Goal: Task Accomplishment & Management: Manage account settings

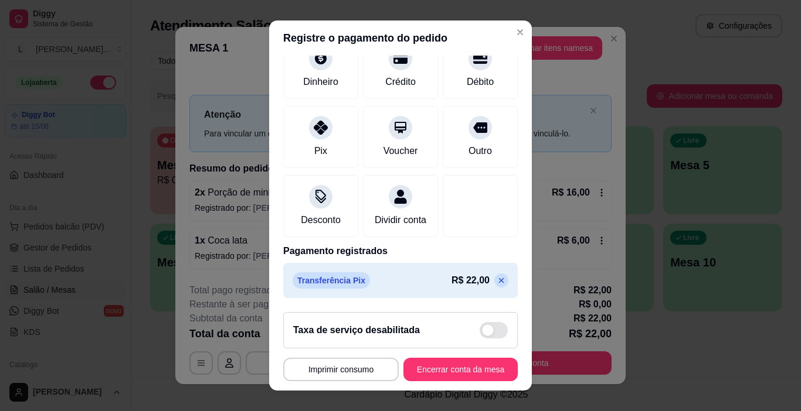
scroll to position [17, 0]
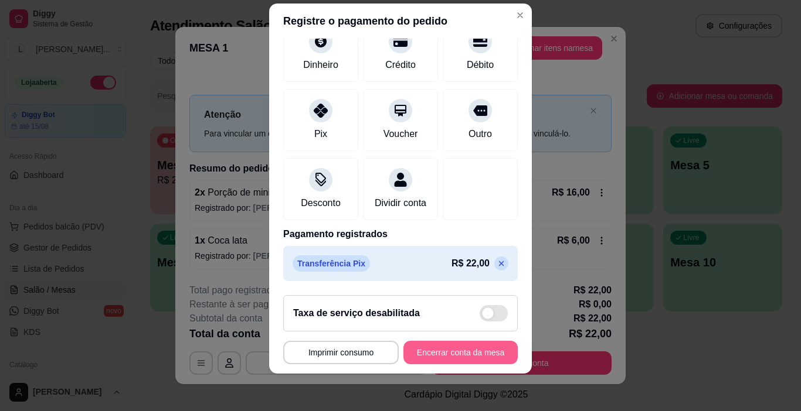
click at [445, 356] on button "Encerrar conta da mesa" at bounding box center [460, 352] width 114 height 23
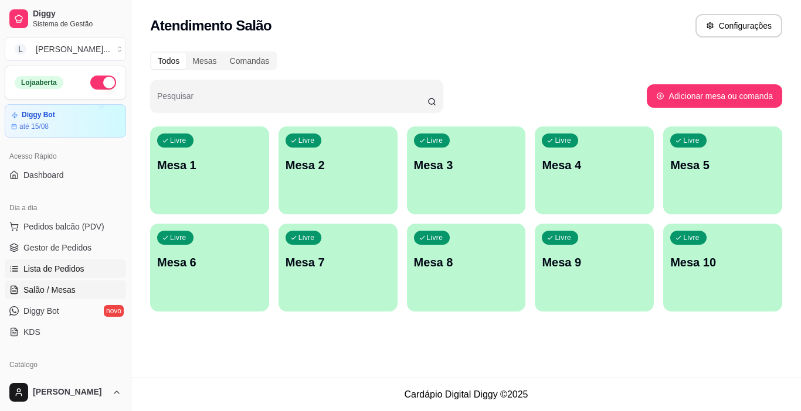
click at [76, 260] on link "Lista de Pedidos" at bounding box center [65, 269] width 121 height 19
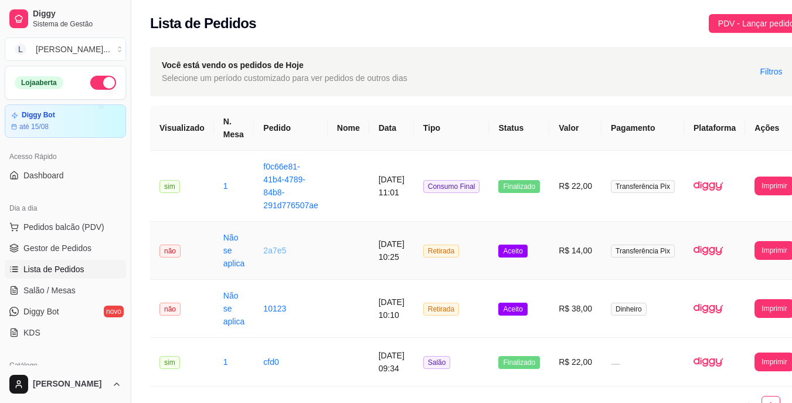
click at [266, 250] on link "2a7e5" at bounding box center [274, 250] width 23 height 9
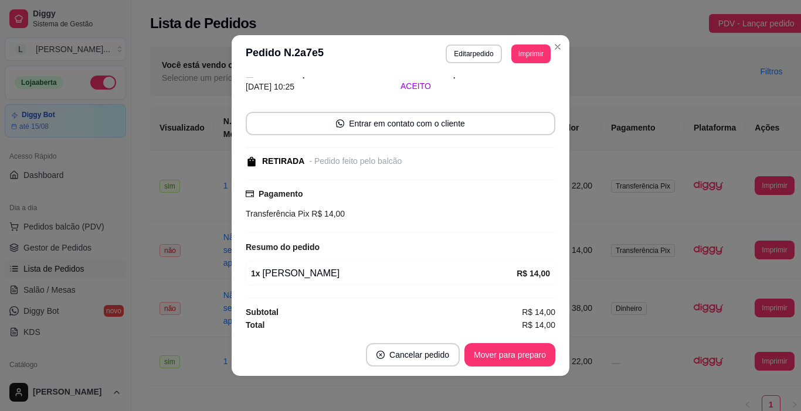
scroll to position [51, 0]
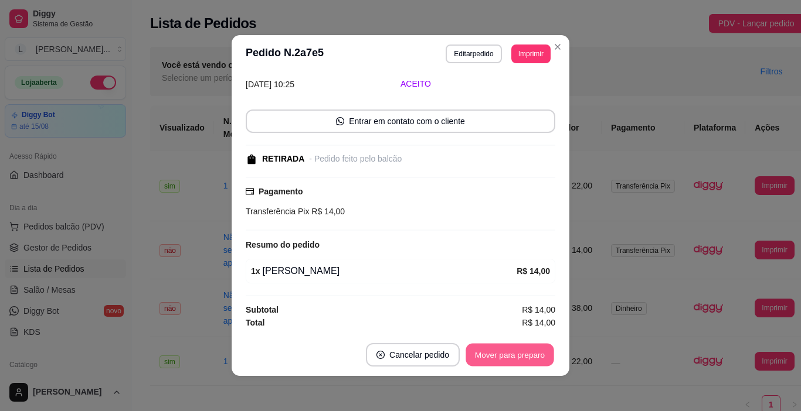
click at [496, 357] on button "Mover para preparo" at bounding box center [509, 355] width 88 height 23
click at [496, 357] on button "Mover para retirada disponível" at bounding box center [490, 354] width 130 height 23
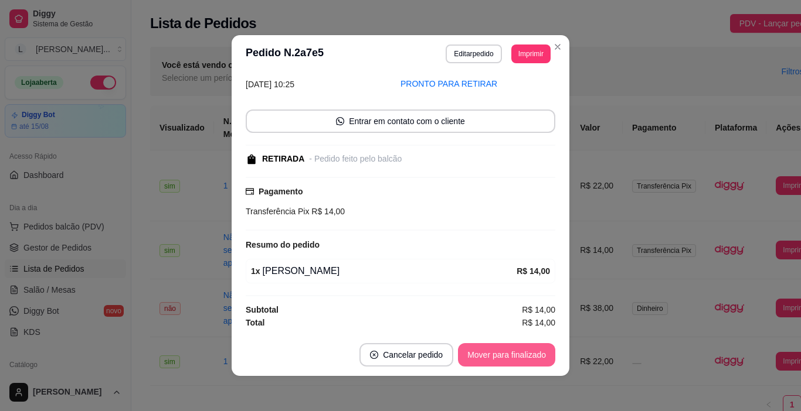
click at [496, 357] on button "Mover para finalizado" at bounding box center [506, 354] width 97 height 23
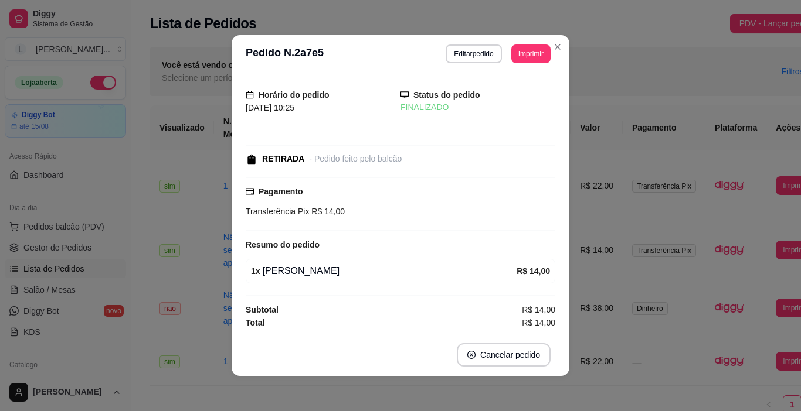
scroll to position [1, 0]
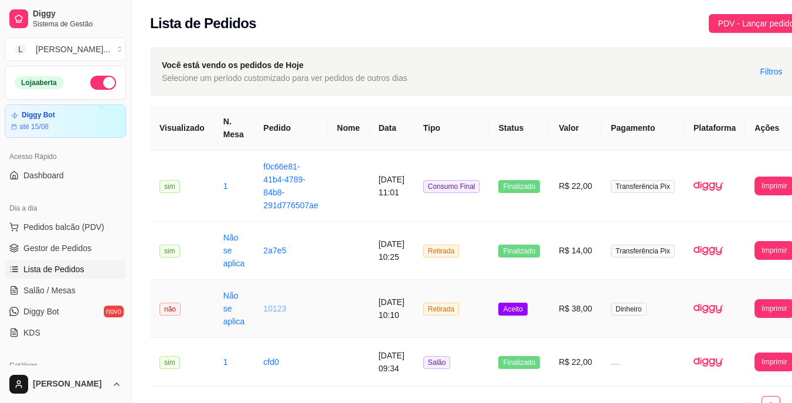
click at [278, 307] on link "10123" at bounding box center [274, 308] width 23 height 9
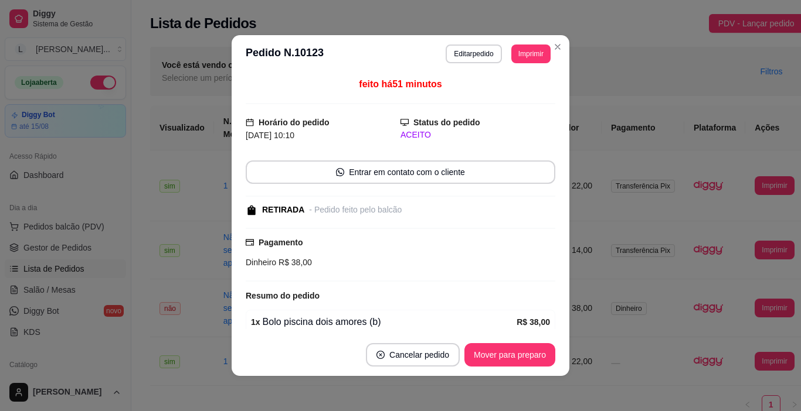
scroll to position [51, 0]
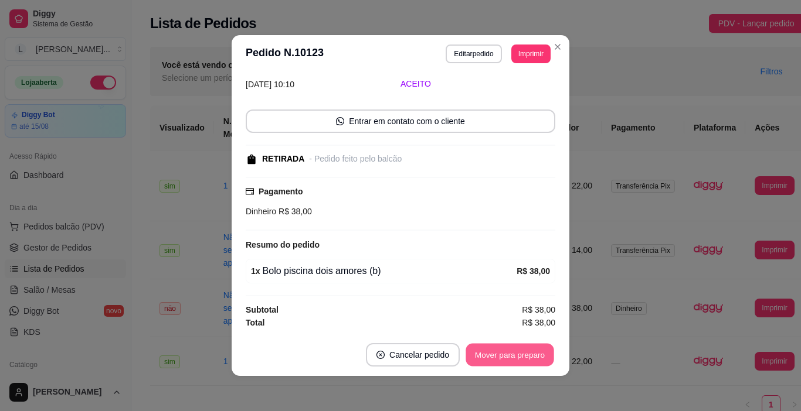
click at [497, 359] on button "Mover para preparo" at bounding box center [509, 355] width 88 height 23
click at [497, 359] on button "Mover para retirada disponível" at bounding box center [490, 354] width 130 height 23
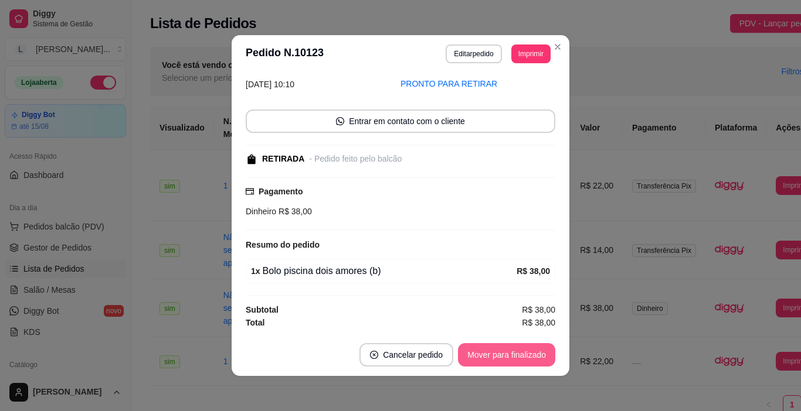
click at [501, 352] on button "Mover para finalizado" at bounding box center [506, 354] width 97 height 23
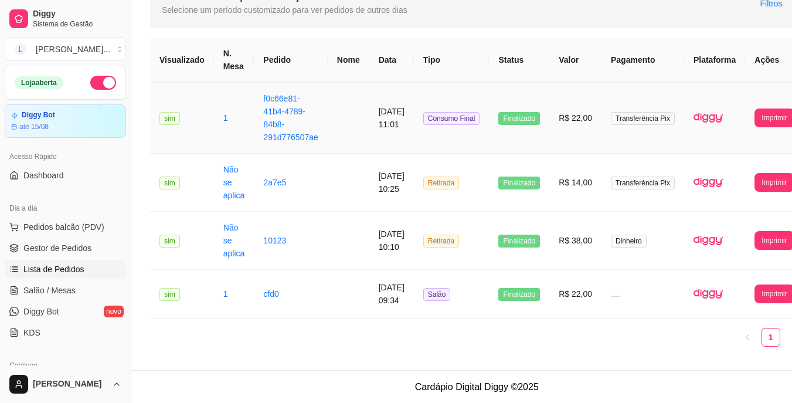
scroll to position [69, 0]
click at [63, 231] on span "Pedidos balcão (PDV)" at bounding box center [63, 227] width 81 height 12
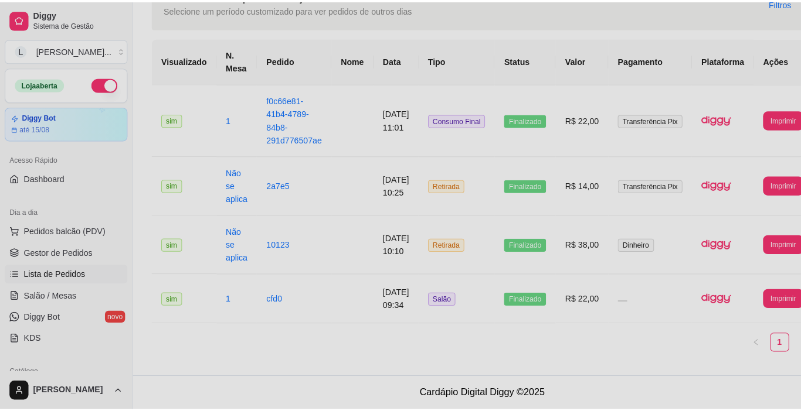
scroll to position [60, 0]
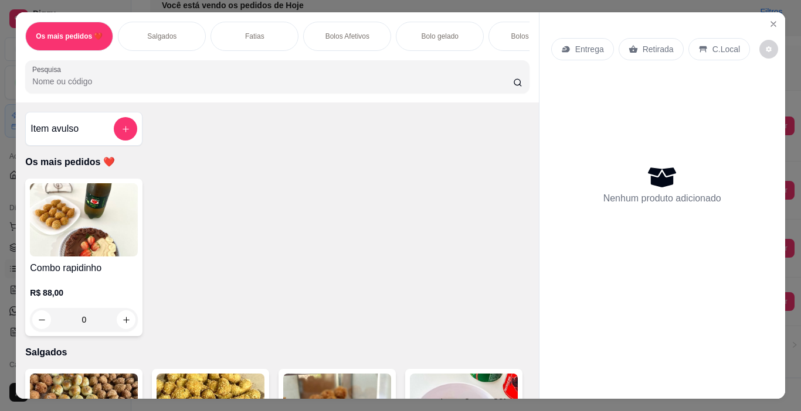
click at [161, 35] on p "Salgados" at bounding box center [161, 36] width 29 height 9
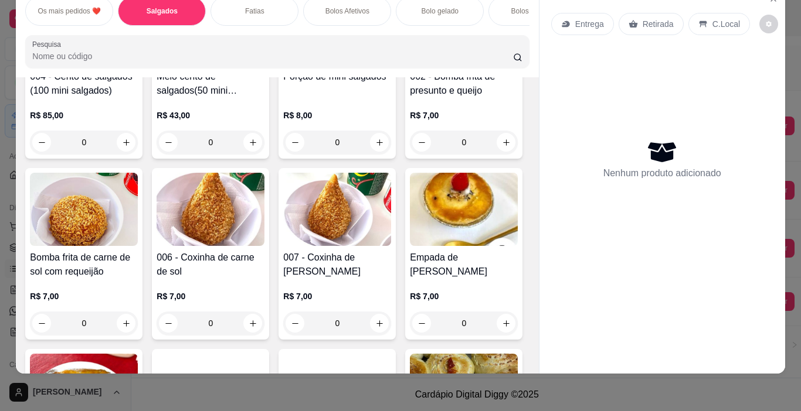
scroll to position [385, 0]
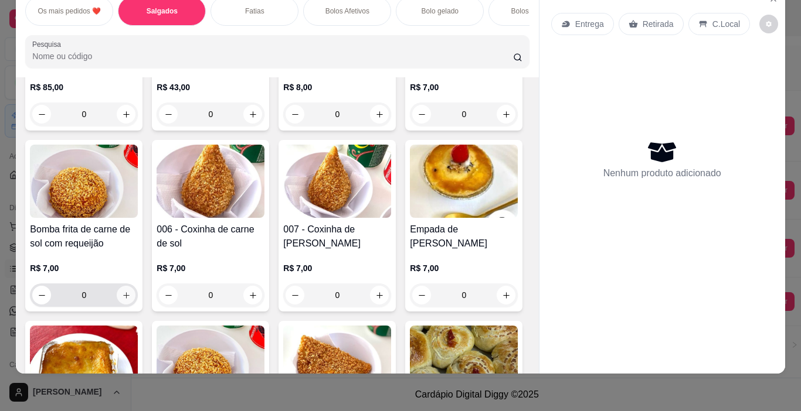
click at [131, 292] on icon "increase-product-quantity" at bounding box center [126, 295] width 9 height 9
type input "1"
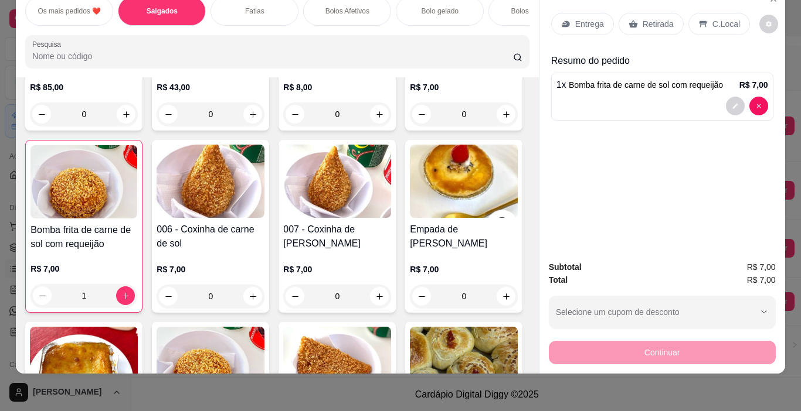
click at [636, 13] on div "Retirada" at bounding box center [650, 24] width 65 height 22
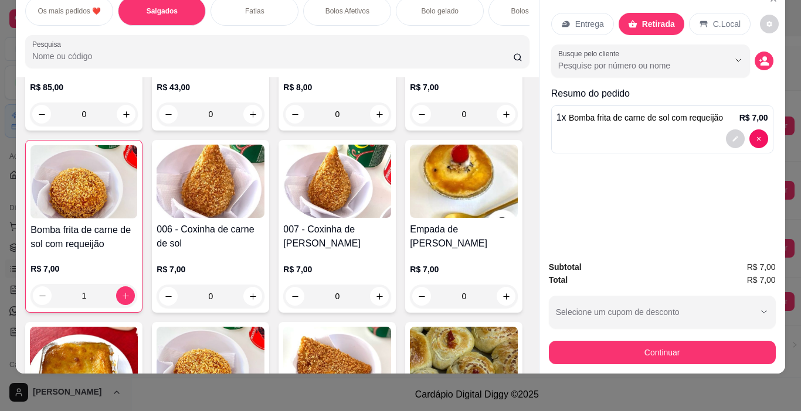
click at [590, 18] on p "Entrega" at bounding box center [589, 24] width 29 height 12
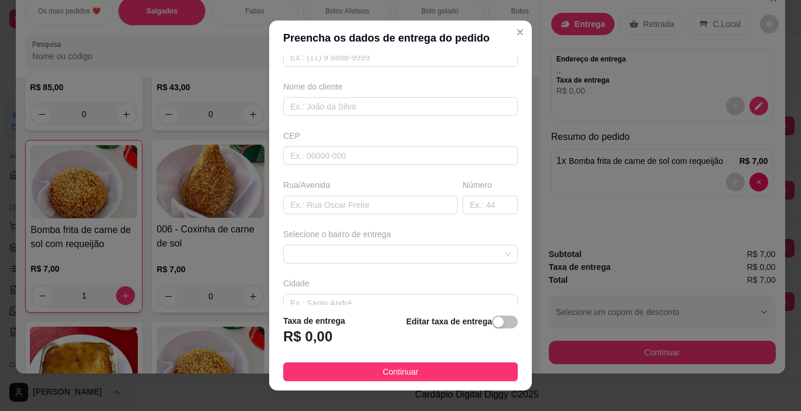
scroll to position [118, 0]
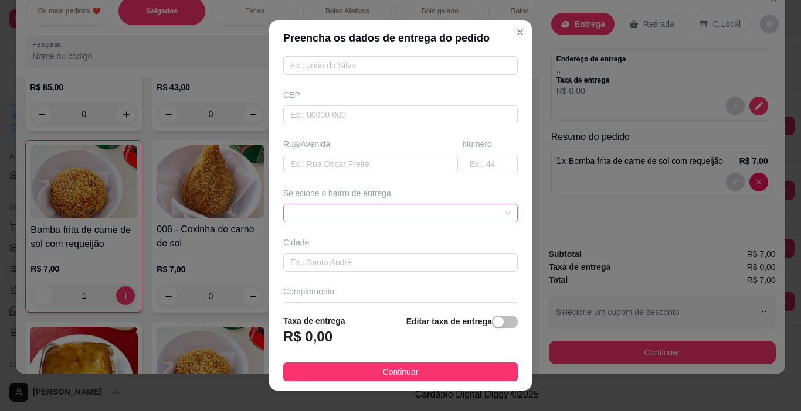
click at [458, 211] on span at bounding box center [400, 214] width 220 height 18
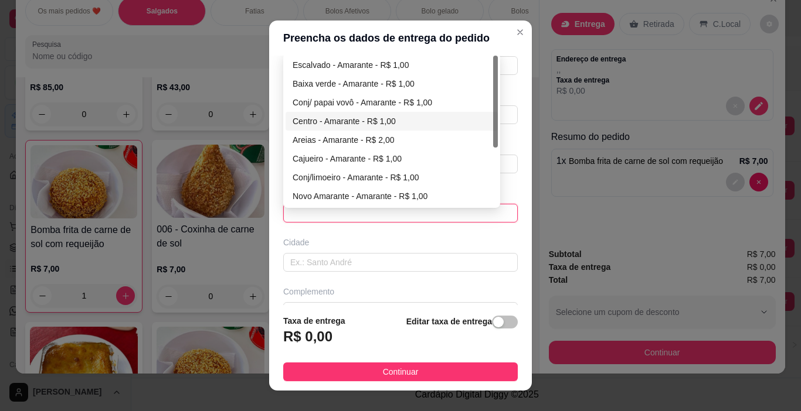
click at [375, 121] on div "Centro - Amarante - R$ 1,00" at bounding box center [391, 121] width 198 height 13
type input "Amarante"
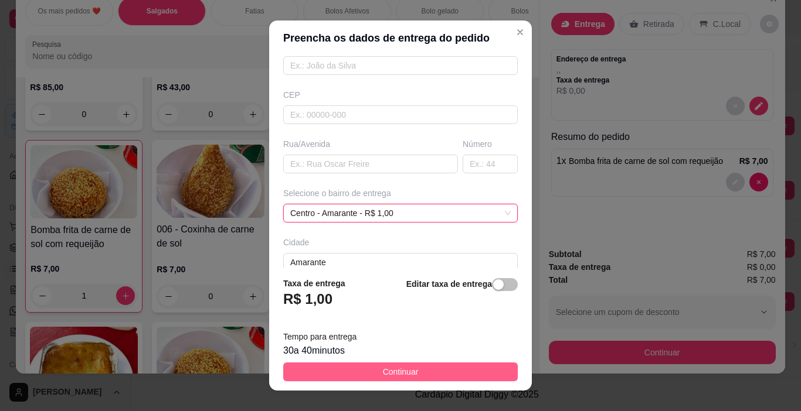
click at [373, 377] on button "Continuar" at bounding box center [400, 372] width 234 height 19
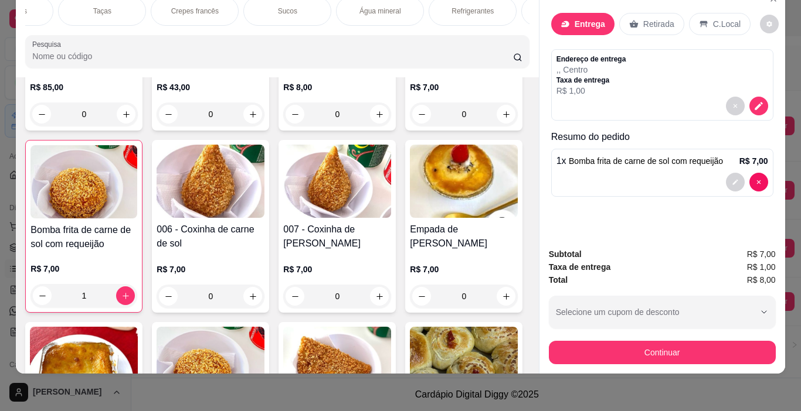
scroll to position [0, 1377]
click at [257, 6] on p "Sucos" at bounding box center [266, 10] width 19 height 9
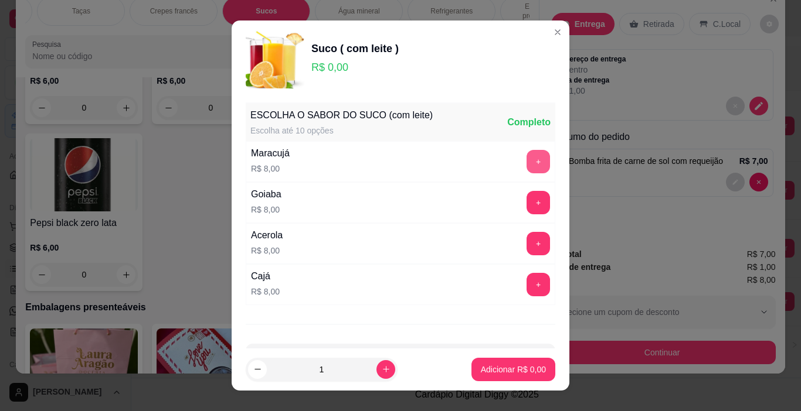
click at [526, 165] on button "+" at bounding box center [537, 161] width 23 height 23
click at [489, 360] on button "Adicionar R$ 8,00" at bounding box center [513, 369] width 84 height 23
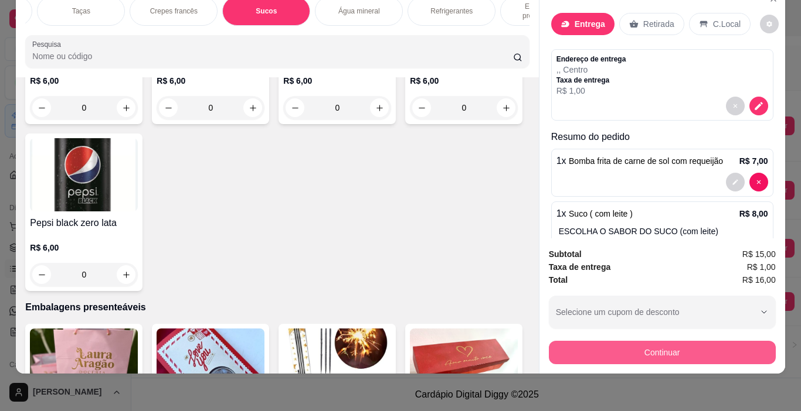
click at [593, 342] on button "Continuar" at bounding box center [662, 352] width 227 height 23
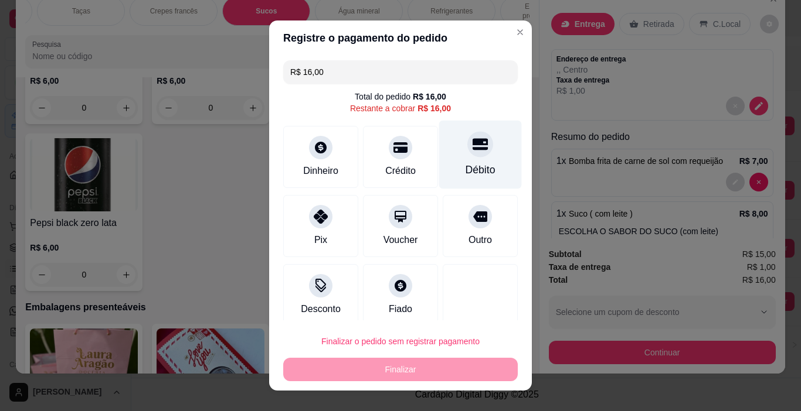
click at [472, 148] on icon at bounding box center [479, 144] width 15 height 15
type input "R$ 0,00"
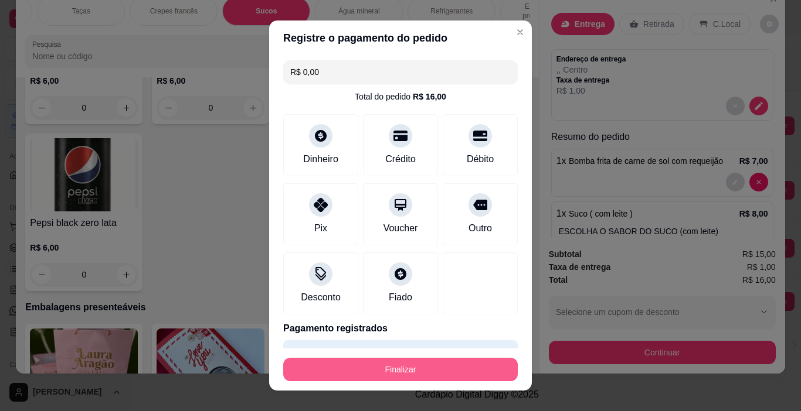
click at [416, 373] on button "Finalizar" at bounding box center [400, 369] width 234 height 23
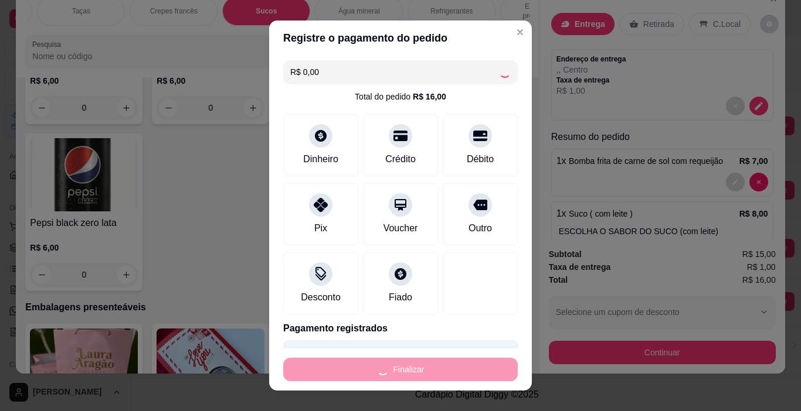
type input "0"
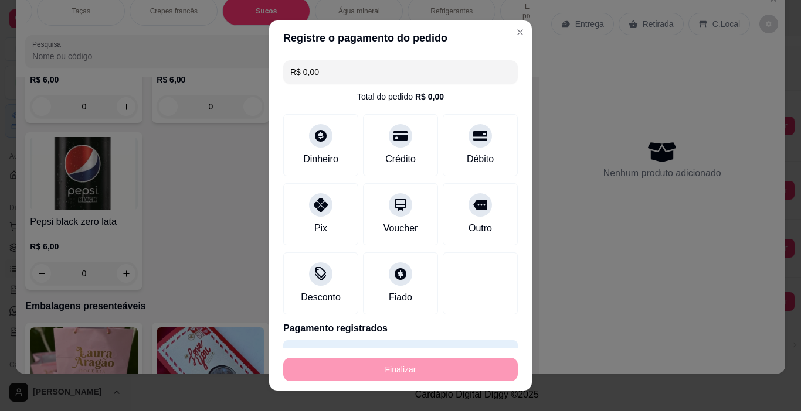
type input "-R$ 16,00"
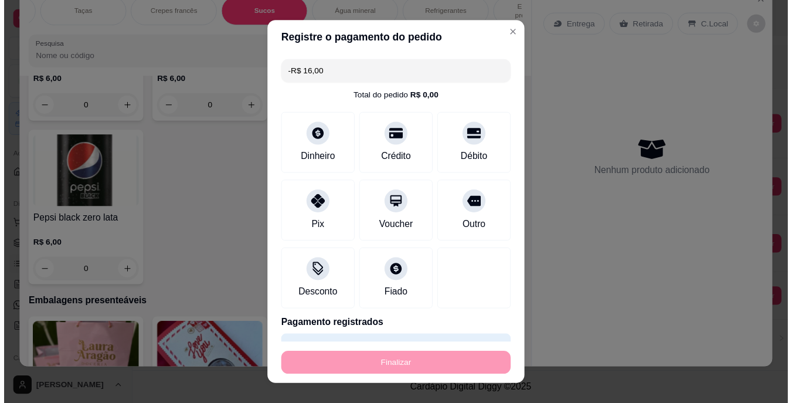
scroll to position [5200, 0]
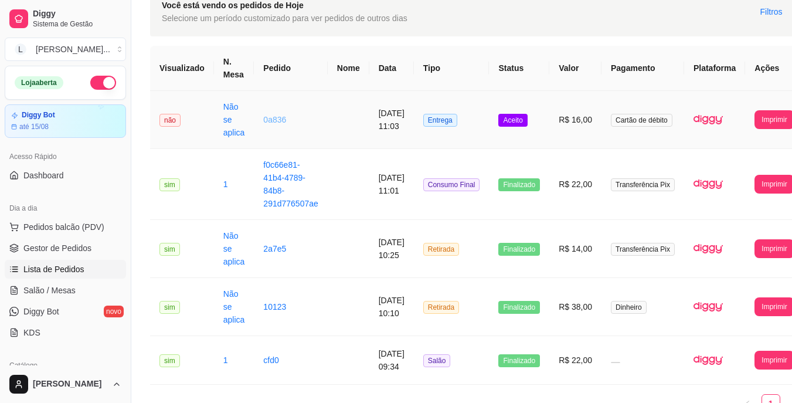
click at [271, 118] on link "0a836" at bounding box center [274, 119] width 23 height 9
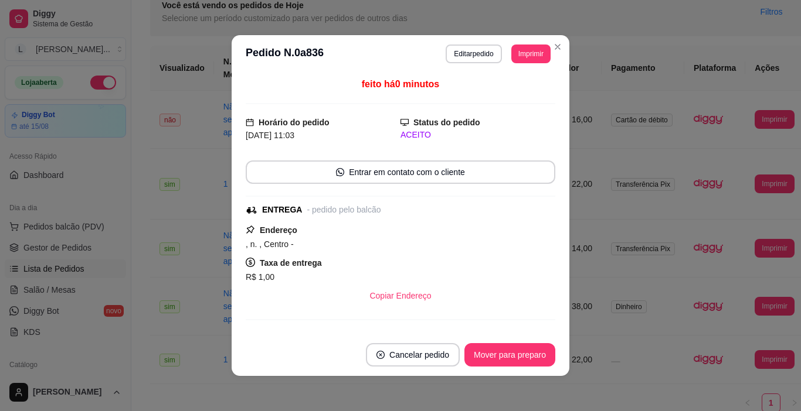
click at [507, 348] on button "Mover para preparo" at bounding box center [509, 354] width 91 height 23
click at [507, 348] on div "Mover para preparo" at bounding box center [501, 354] width 107 height 23
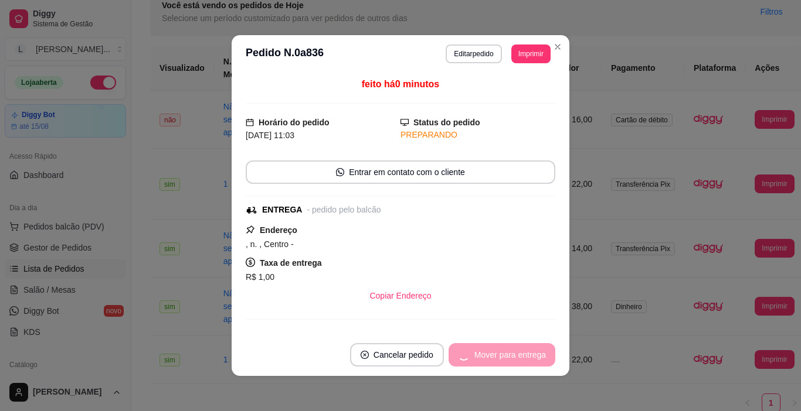
click at [507, 348] on div "Mover para entrega" at bounding box center [501, 354] width 107 height 23
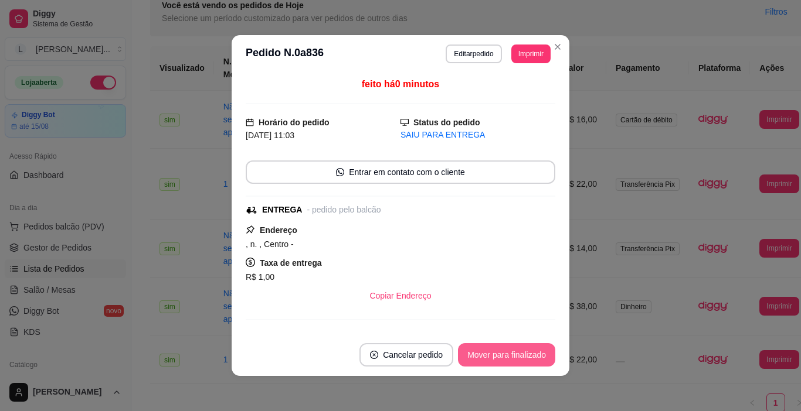
click at [507, 348] on button "Mover para finalizado" at bounding box center [506, 354] width 97 height 23
click at [507, 348] on div "Mover para finalizado" at bounding box center [498, 354] width 114 height 23
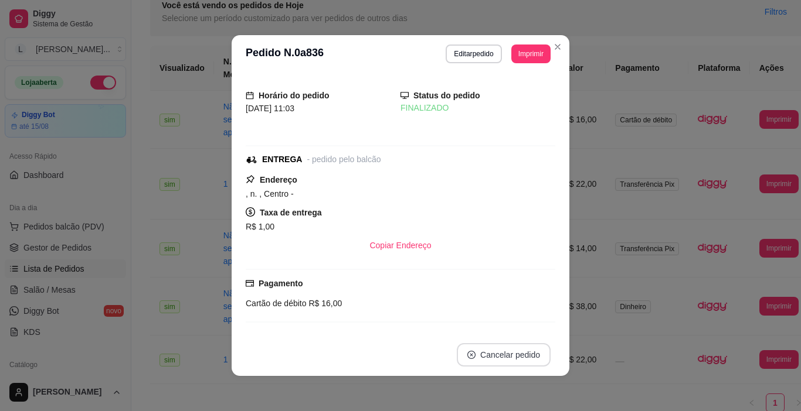
click at [507, 348] on button "Cancelar pedido" at bounding box center [504, 354] width 94 height 23
click at [553, 47] on icon "Close" at bounding box center [557, 46] width 9 height 9
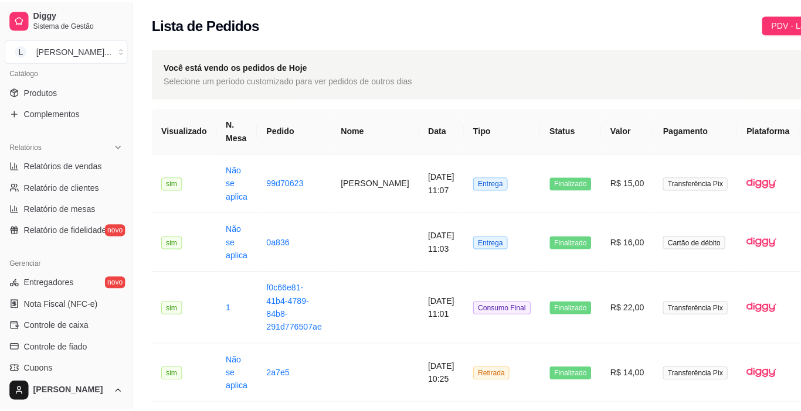
scroll to position [293, 0]
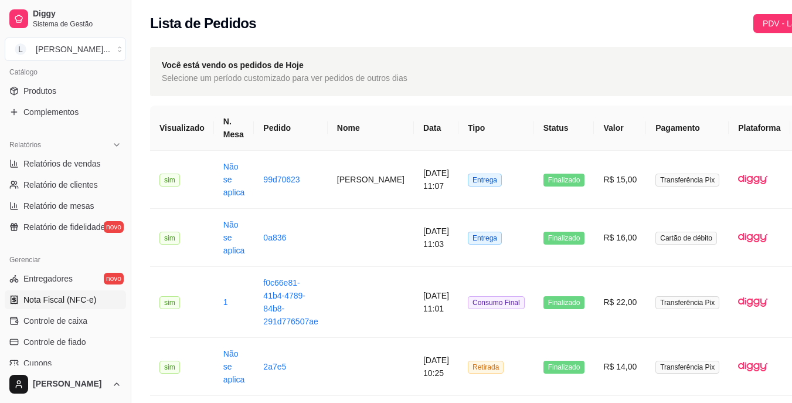
click at [75, 297] on span "Nota Fiscal (NFC-e)" at bounding box center [59, 300] width 73 height 12
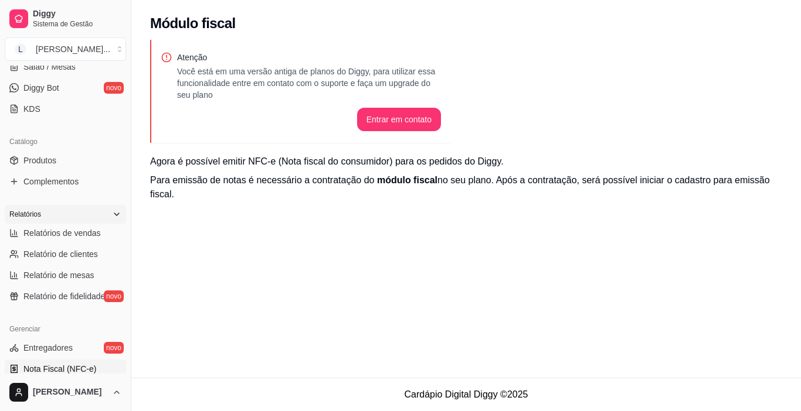
scroll to position [176, 0]
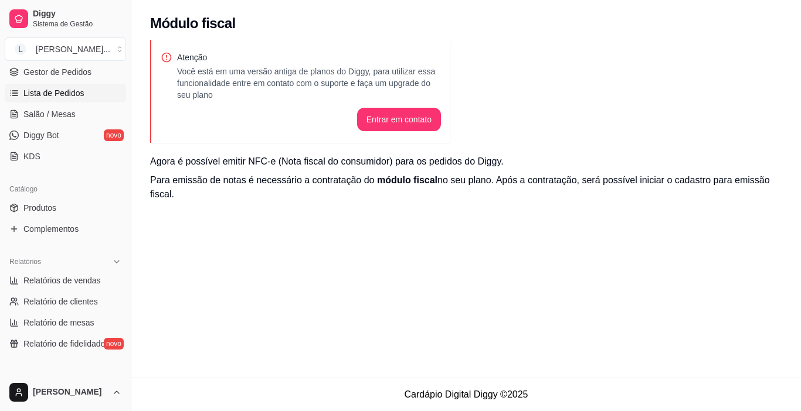
click at [73, 91] on span "Lista de Pedidos" at bounding box center [53, 93] width 61 height 12
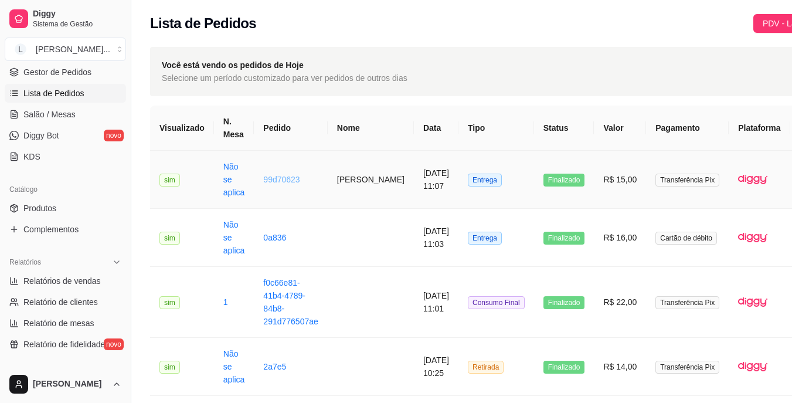
click at [289, 175] on link "99d70623" at bounding box center [281, 179] width 36 height 9
click at [61, 111] on span "Salão / Mesas" at bounding box center [49, 114] width 52 height 12
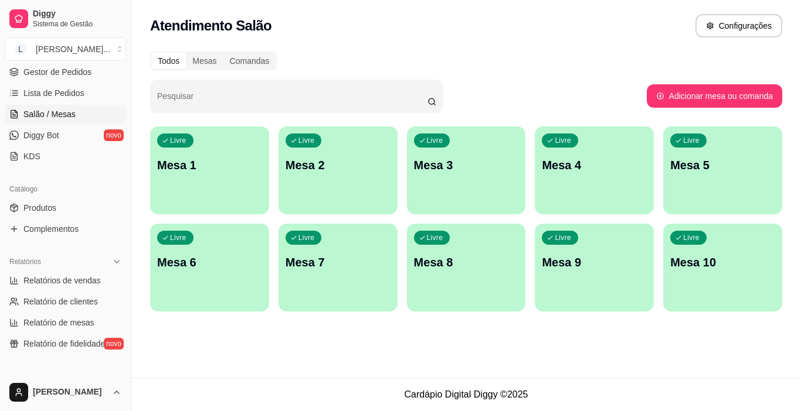
click at [206, 169] on p "Mesa 1" at bounding box center [209, 165] width 105 height 16
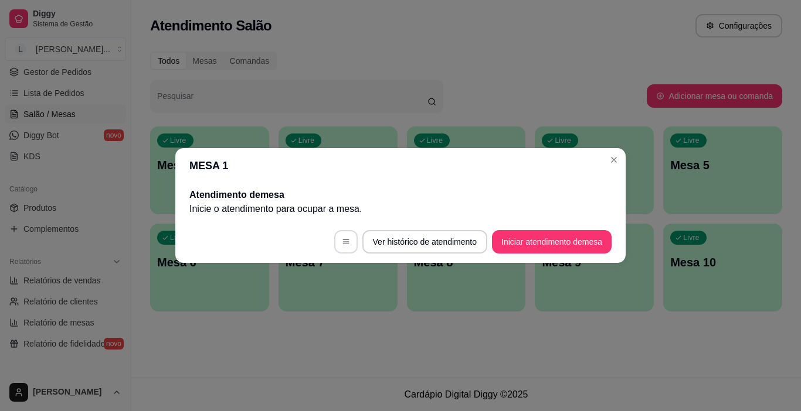
click at [344, 239] on icon "button" at bounding box center [346, 242] width 8 height 8
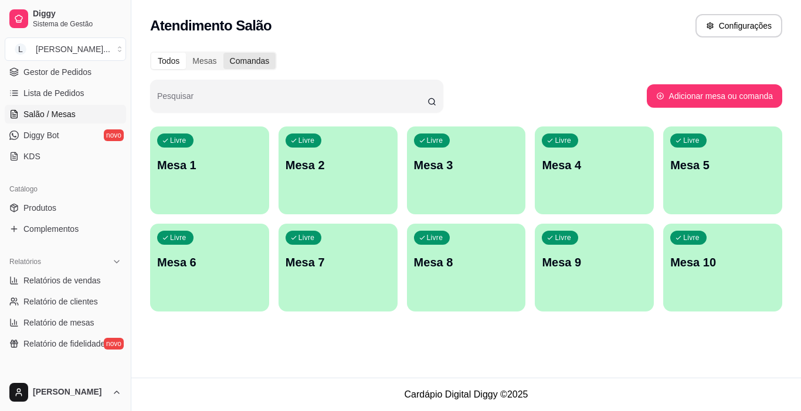
click at [239, 63] on div "Comandas" at bounding box center [249, 61] width 53 height 16
click at [223, 53] on input "Comandas" at bounding box center [223, 53] width 0 height 0
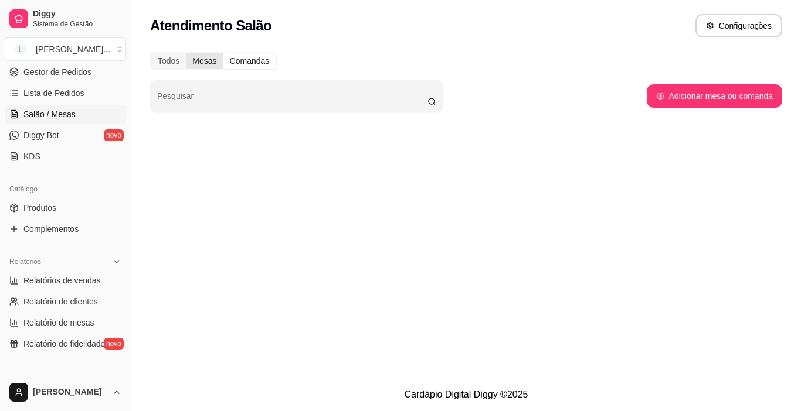
click at [212, 61] on div "Mesas" at bounding box center [204, 61] width 37 height 16
click at [186, 53] on input "Mesas" at bounding box center [186, 53] width 0 height 0
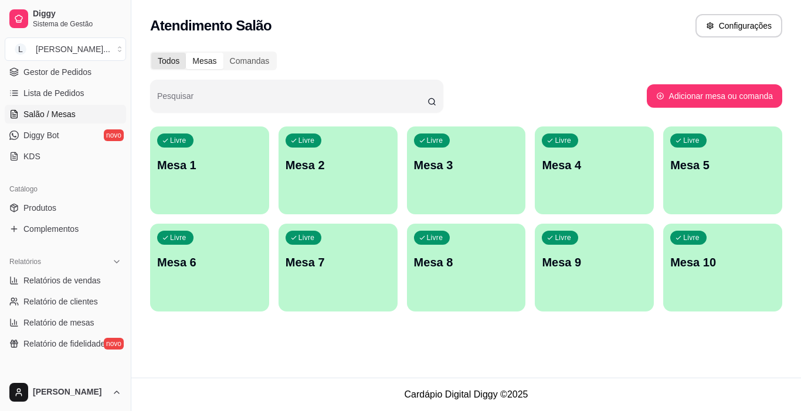
click at [177, 66] on div "Todos" at bounding box center [168, 61] width 35 height 16
click at [151, 53] on input "Todos" at bounding box center [151, 53] width 0 height 0
click at [232, 61] on div "Comandas" at bounding box center [249, 61] width 53 height 16
click at [223, 53] on input "Comandas" at bounding box center [223, 53] width 0 height 0
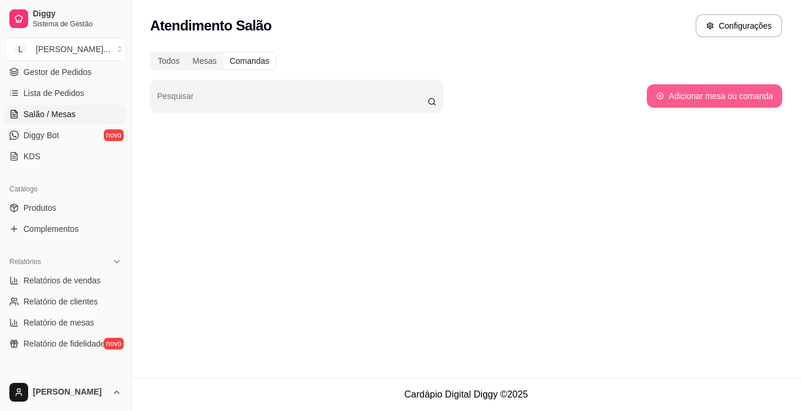
click at [705, 96] on button "Adicionar mesa ou comanda" at bounding box center [713, 95] width 135 height 23
select select "TABLE"
click at [193, 46] on div "Todos Mesas Comandas Pesquisar Adicionar mesa ou comanda" at bounding box center [465, 93] width 669 height 96
click at [202, 57] on div "Mesas" at bounding box center [204, 61] width 37 height 16
click at [186, 53] on input "Mesas" at bounding box center [186, 53] width 0 height 0
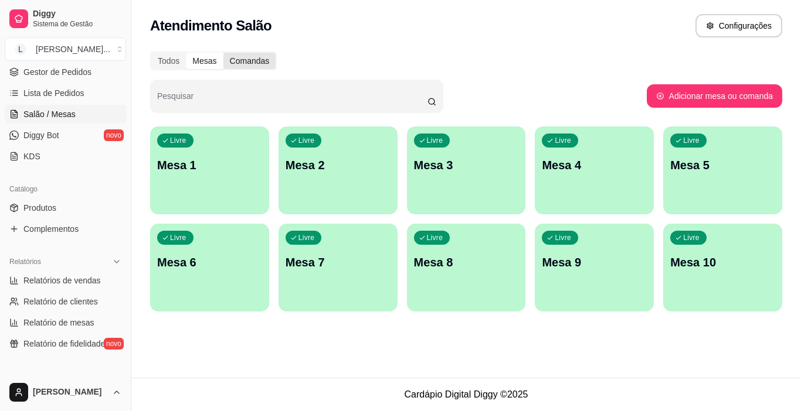
click at [254, 66] on div "Comandas" at bounding box center [249, 61] width 53 height 16
click at [223, 53] on input "Comandas" at bounding box center [223, 53] width 0 height 0
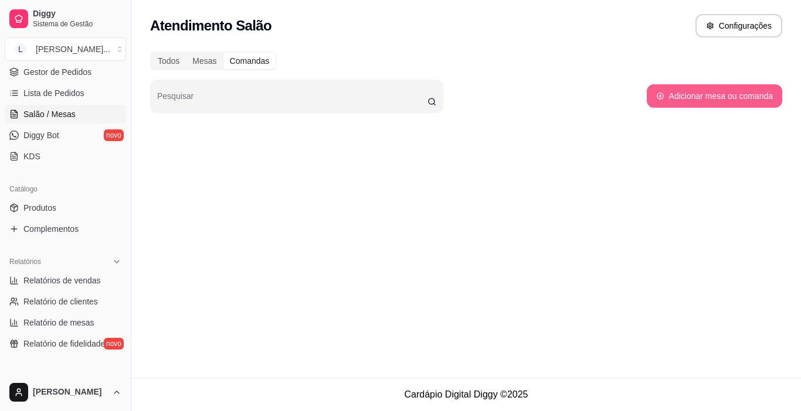
click at [683, 98] on button "Adicionar mesa ou comanda" at bounding box center [713, 95] width 135 height 23
select select "TABLE"
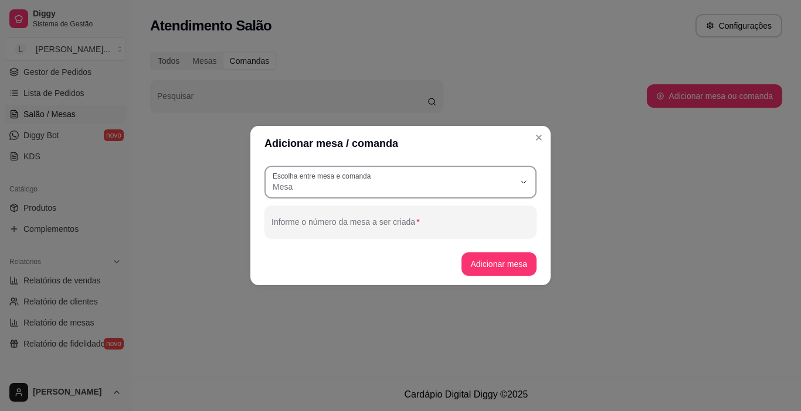
click at [368, 187] on span "Mesa" at bounding box center [393, 187] width 241 height 12
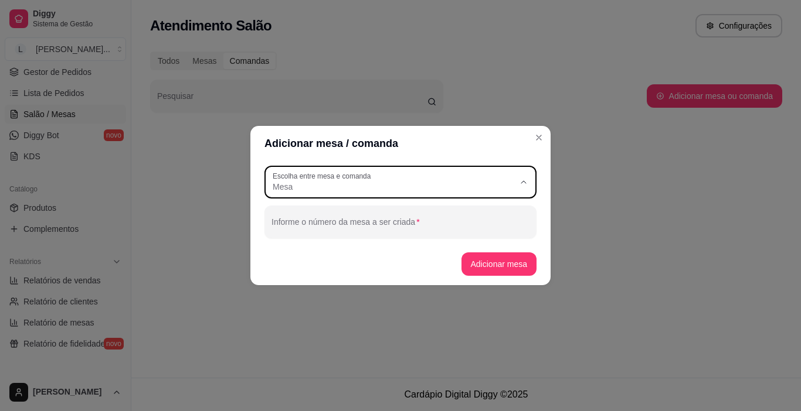
click at [352, 231] on span "Comanda" at bounding box center [395, 234] width 232 height 11
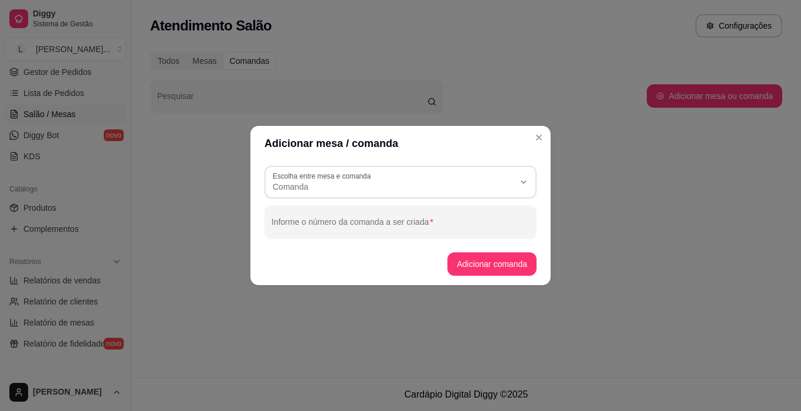
type input "CARD"
select select "CARD"
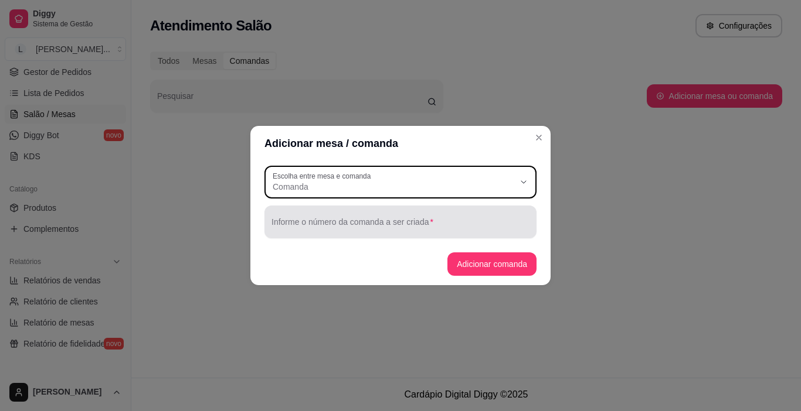
click at [330, 233] on div at bounding box center [400, 221] width 258 height 23
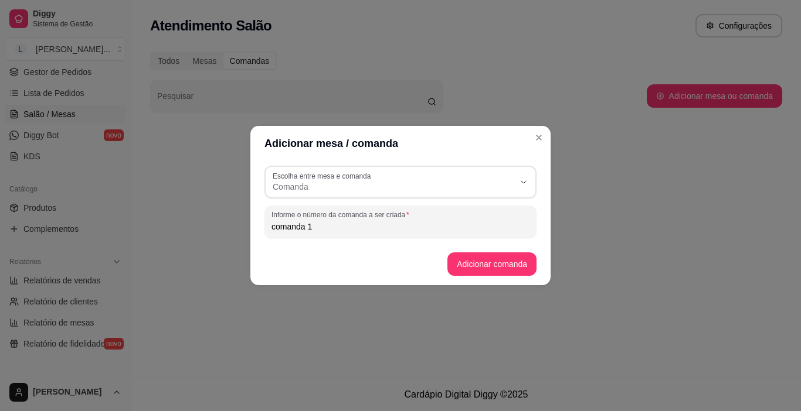
type input "comanda 1"
click at [495, 268] on button "Adicionar comanda" at bounding box center [491, 264] width 89 height 23
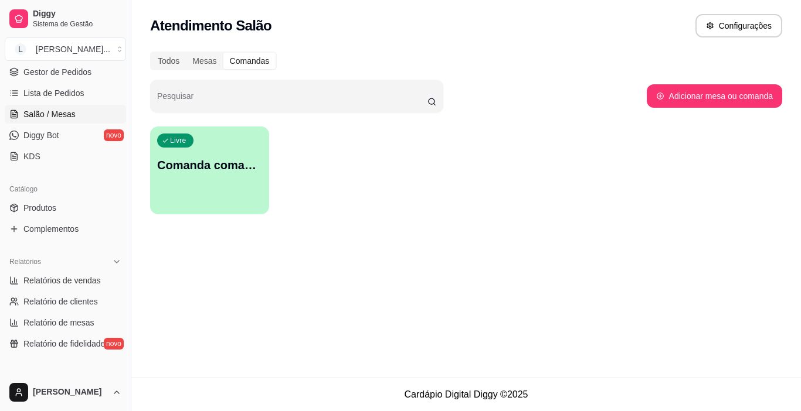
click at [199, 180] on div "Livre Comanda comanda 1" at bounding box center [209, 164] width 119 height 74
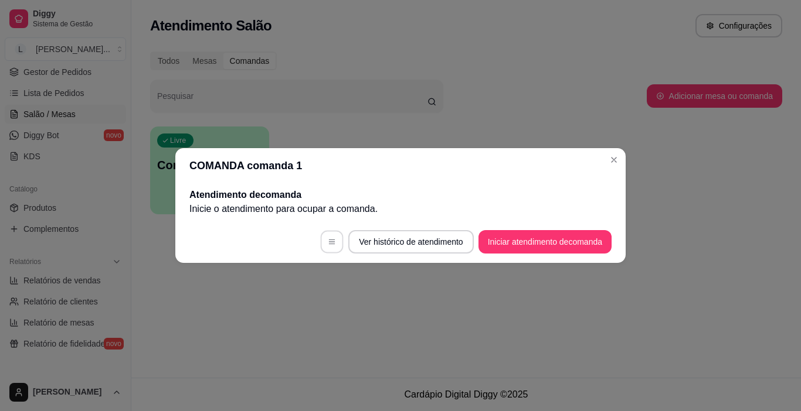
click at [323, 240] on button "button" at bounding box center [332, 242] width 23 height 23
click at [546, 239] on button "Iniciar atendimento de comanda" at bounding box center [544, 241] width 133 height 23
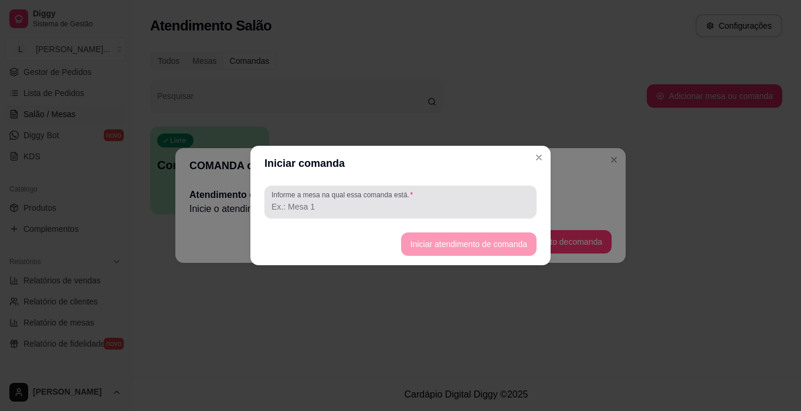
click at [431, 207] on input "Informe a mesa na qual essa comanda está." at bounding box center [400, 207] width 258 height 12
click at [425, 216] on div "Informe a mesa na qual essa comanda está." at bounding box center [400, 202] width 272 height 33
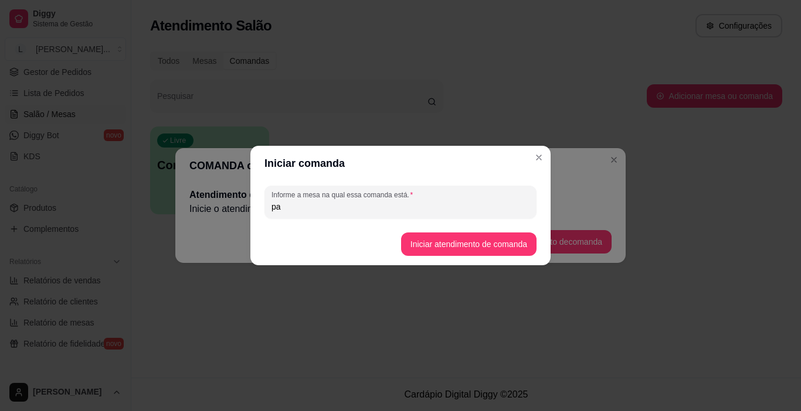
type input "p"
type input "1"
click at [482, 234] on button "Iniciar atendimento de comanda" at bounding box center [468, 244] width 131 height 23
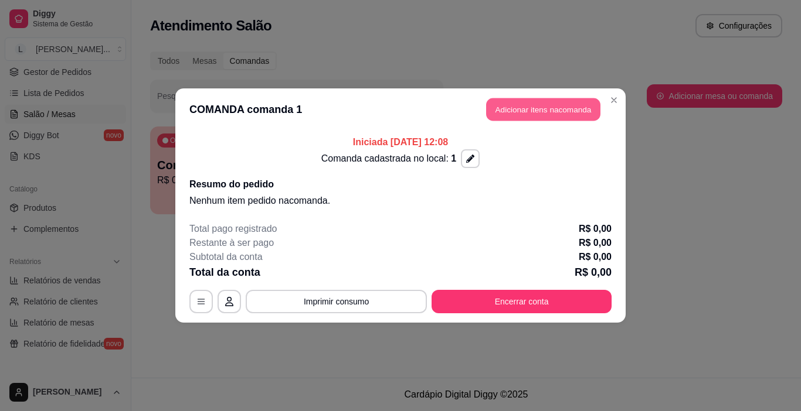
click at [533, 112] on button "Adicionar itens na comanda" at bounding box center [543, 109] width 114 height 23
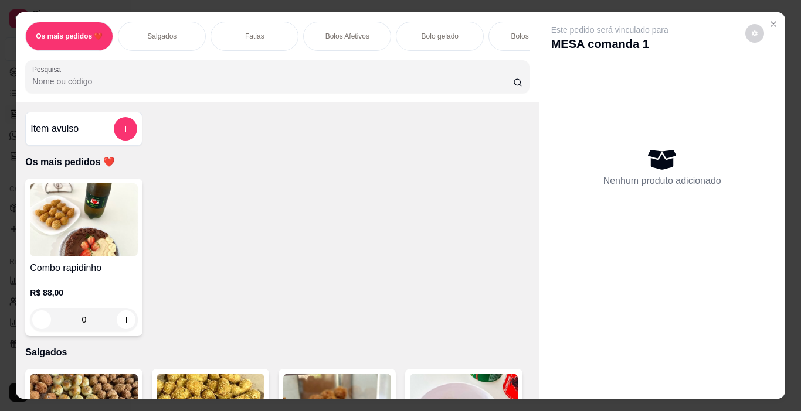
click at [116, 321] on div "0" at bounding box center [84, 319] width 108 height 23
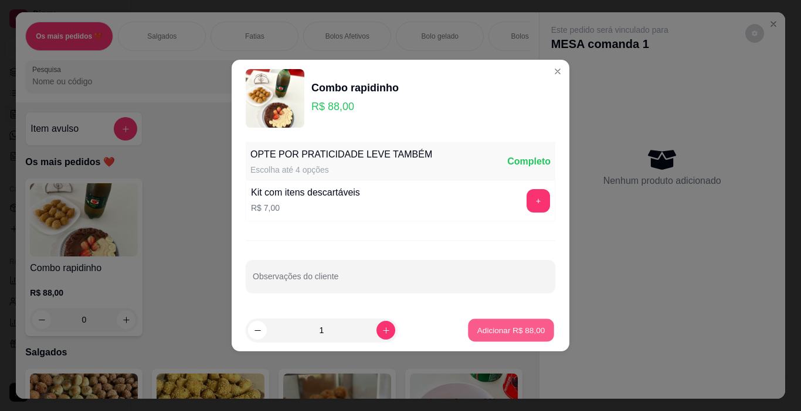
click at [517, 332] on p "Adicionar R$ 88,00" at bounding box center [511, 330] width 68 height 11
type input "1"
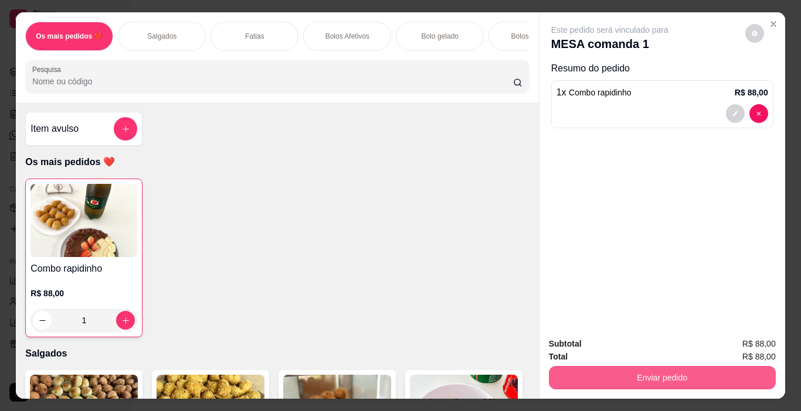
click at [655, 372] on button "Enviar pedido" at bounding box center [662, 377] width 227 height 23
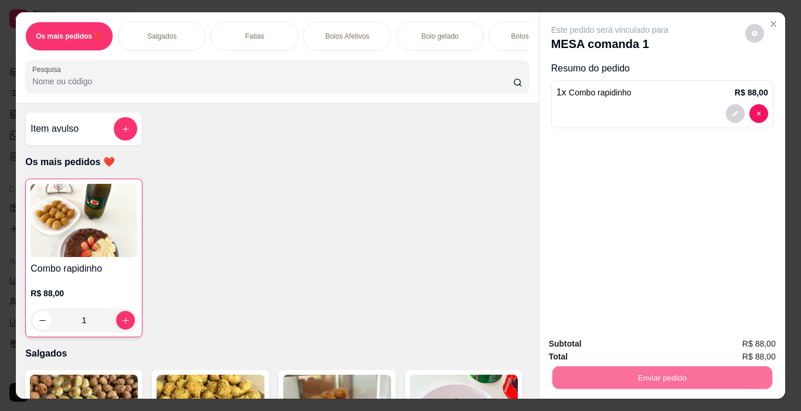
click at [724, 348] on button "Sim, quero registrar" at bounding box center [734, 344] width 84 height 22
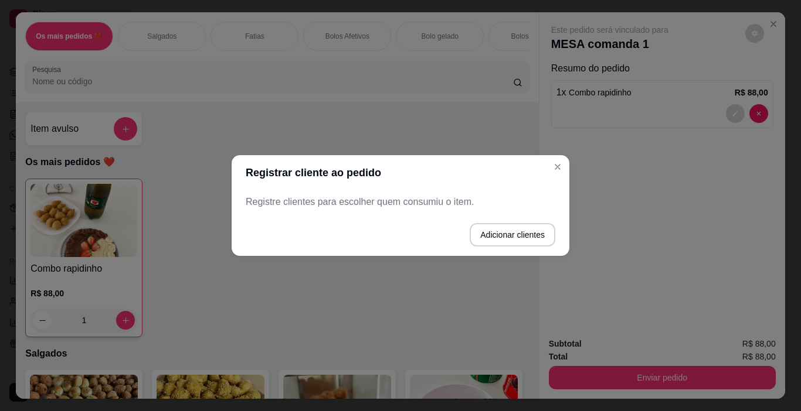
click at [437, 208] on p "Registre clientes para escolher quem consumiu o item." at bounding box center [400, 202] width 309 height 14
click at [498, 236] on button "Adicionar clientes" at bounding box center [512, 234] width 86 height 23
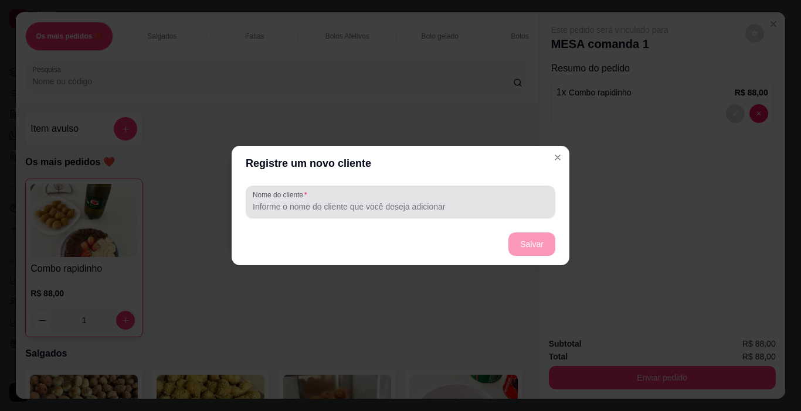
click at [378, 202] on input "Nome do cliente" at bounding box center [400, 207] width 295 height 12
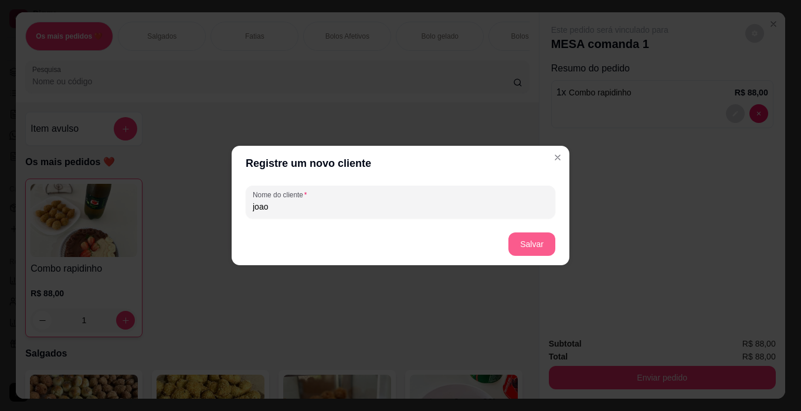
type input "joao"
click at [544, 246] on button "Salvar" at bounding box center [532, 244] width 46 height 23
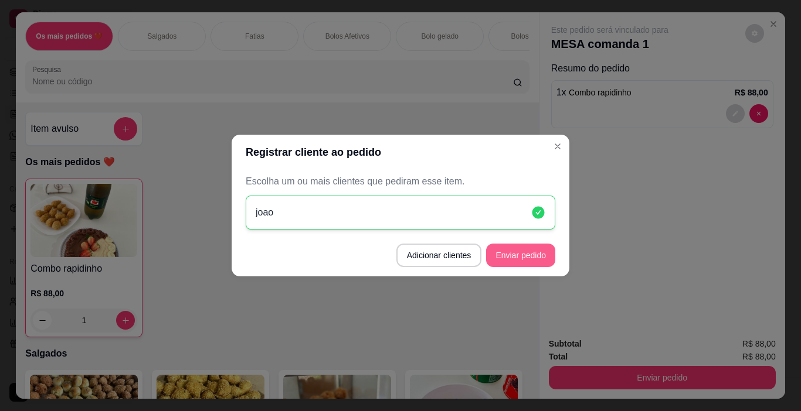
click at [515, 254] on button "Enviar pedido" at bounding box center [520, 255] width 69 height 23
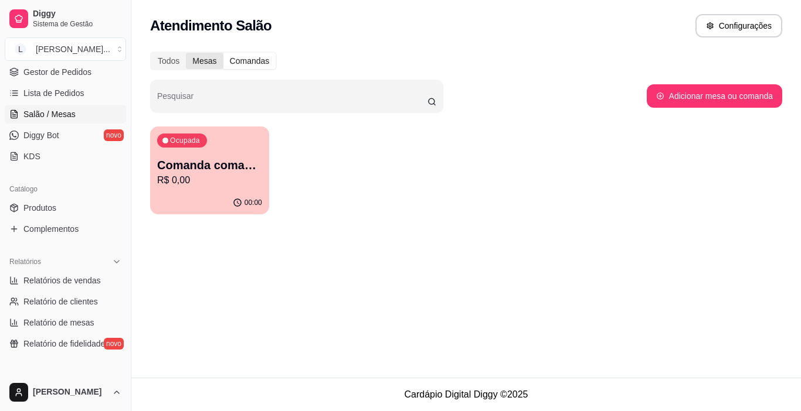
click at [197, 57] on div "Mesas" at bounding box center [204, 61] width 37 height 16
click at [186, 53] on input "Mesas" at bounding box center [186, 53] width 0 height 0
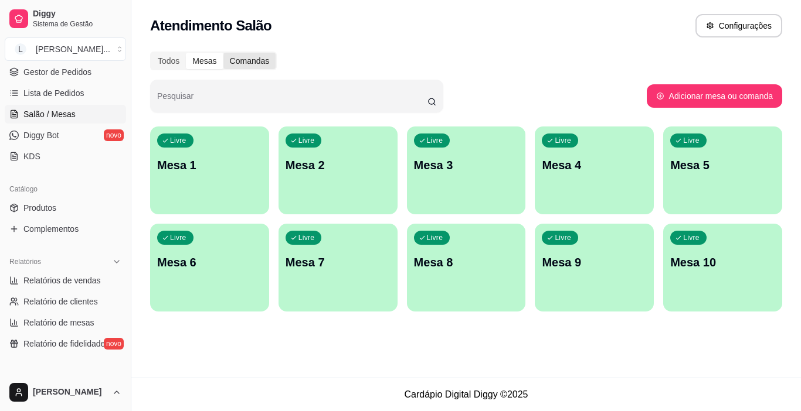
click at [241, 65] on div "Comandas" at bounding box center [249, 61] width 53 height 16
click at [223, 53] on input "Comandas" at bounding box center [223, 53] width 0 height 0
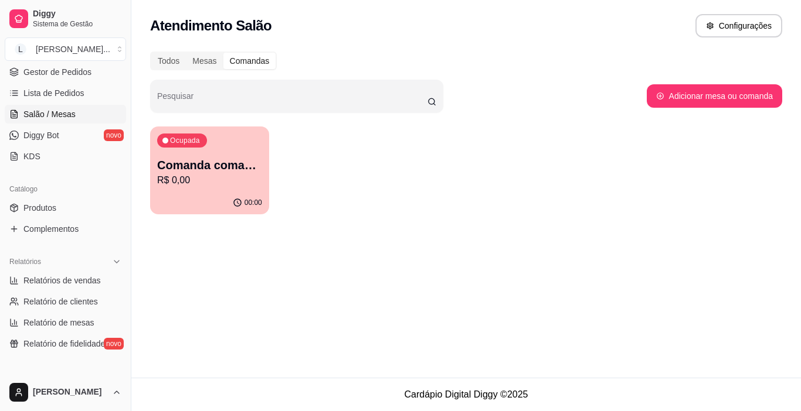
click at [233, 180] on p "R$ 0,00" at bounding box center [209, 180] width 105 height 14
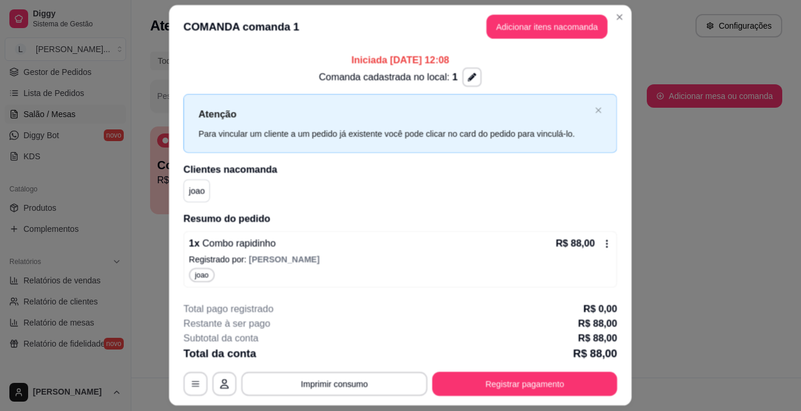
click at [233, 180] on div "joao" at bounding box center [400, 190] width 434 height 23
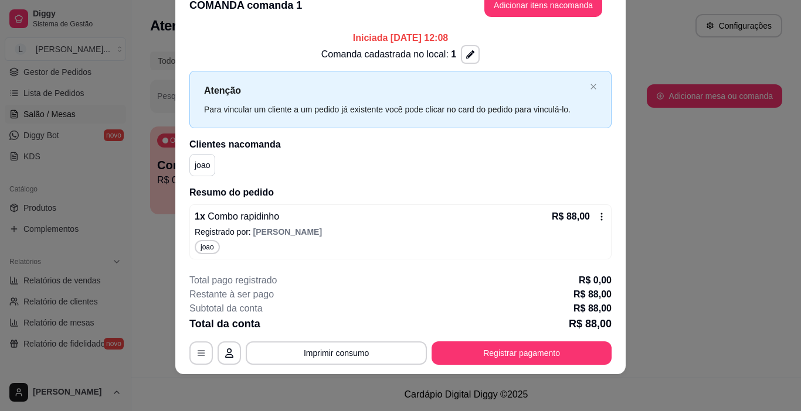
scroll to position [0, 0]
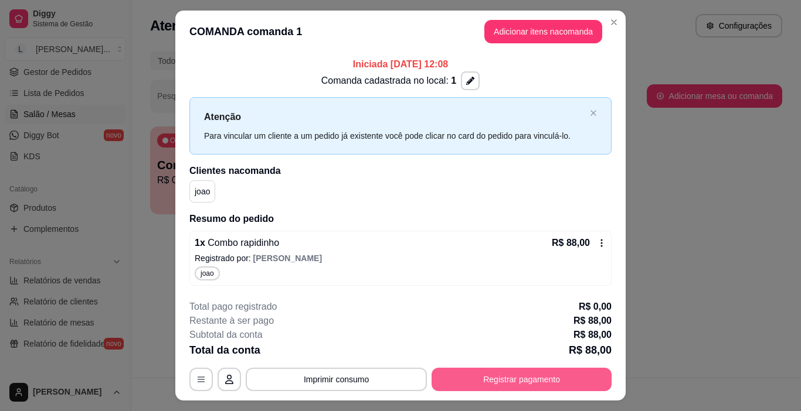
click at [486, 372] on button "Registrar pagamento" at bounding box center [521, 379] width 180 height 23
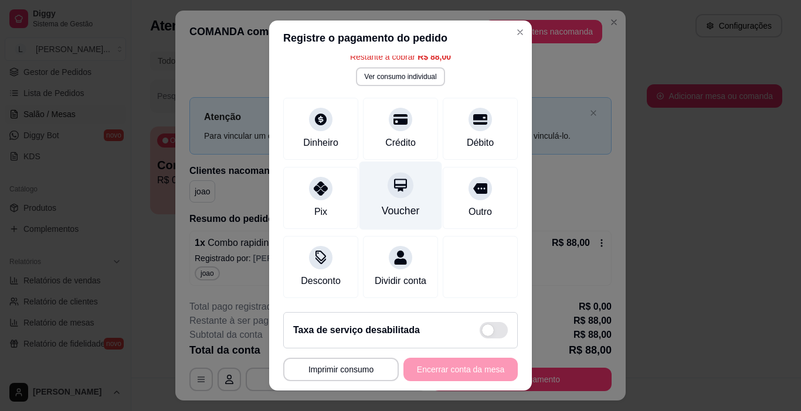
scroll to position [77, 0]
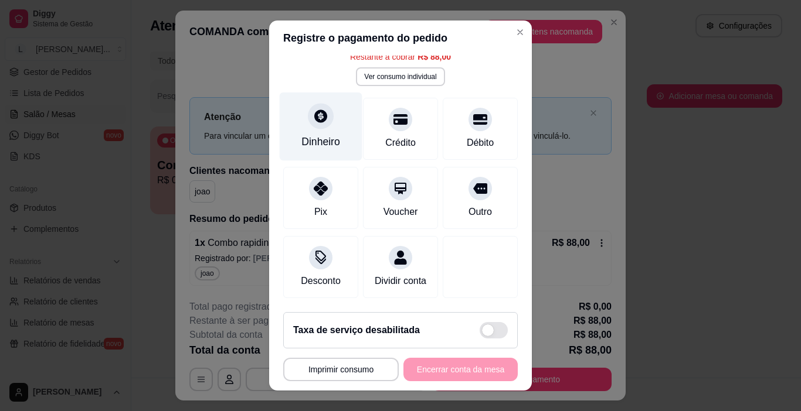
click at [319, 134] on div "Dinheiro" at bounding box center [320, 141] width 39 height 15
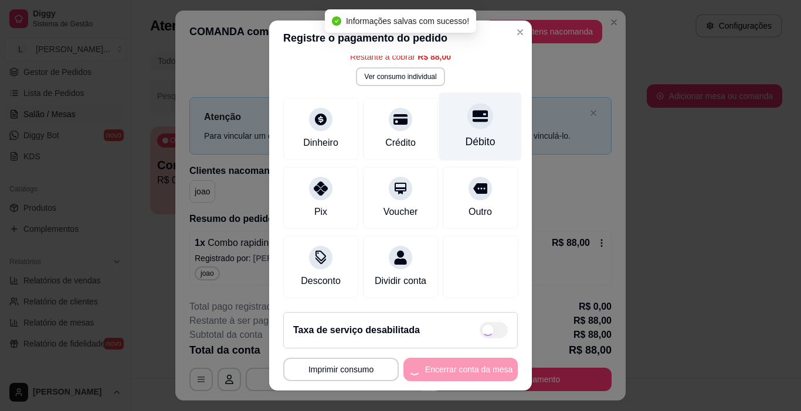
scroll to position [0, 0]
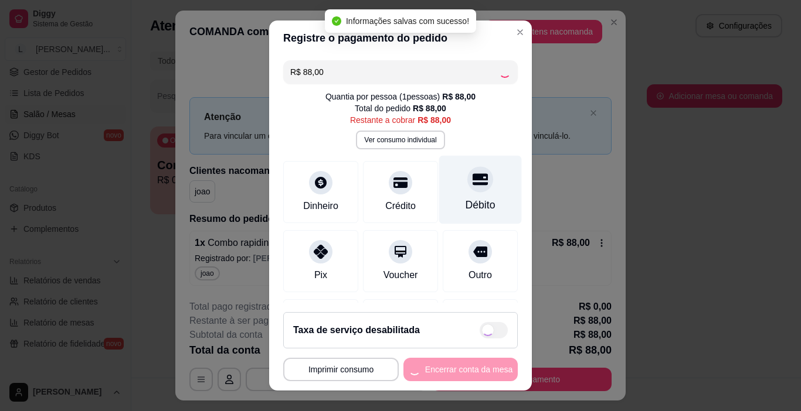
type input "R$ 0,00"
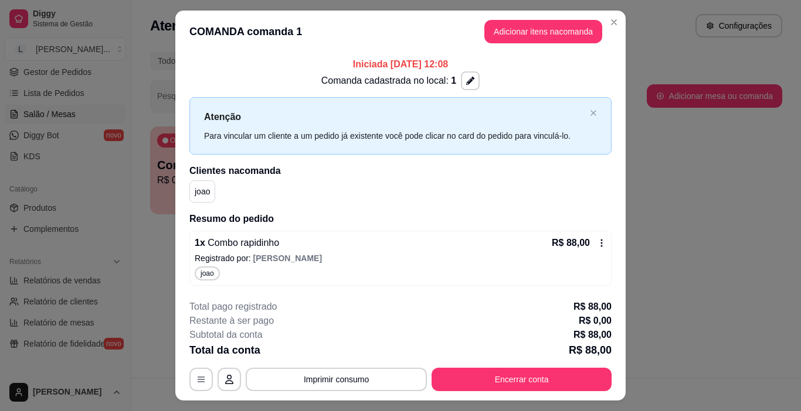
click at [280, 245] on div "1 x Combo rapidinho R$ 88,00" at bounding box center [400, 243] width 411 height 14
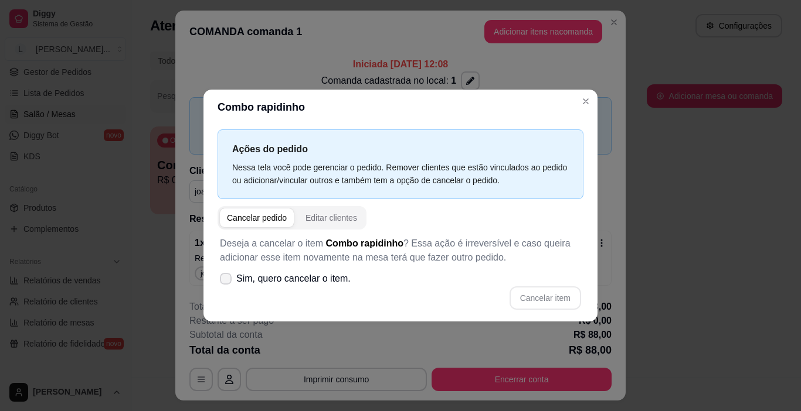
click at [223, 279] on icon at bounding box center [225, 278] width 9 height 7
click at [223, 281] on input "Sim, quero cancelar o item." at bounding box center [223, 285] width 8 height 8
checkbox input "true"
click at [532, 297] on button "Cancelar item" at bounding box center [544, 298] width 71 height 23
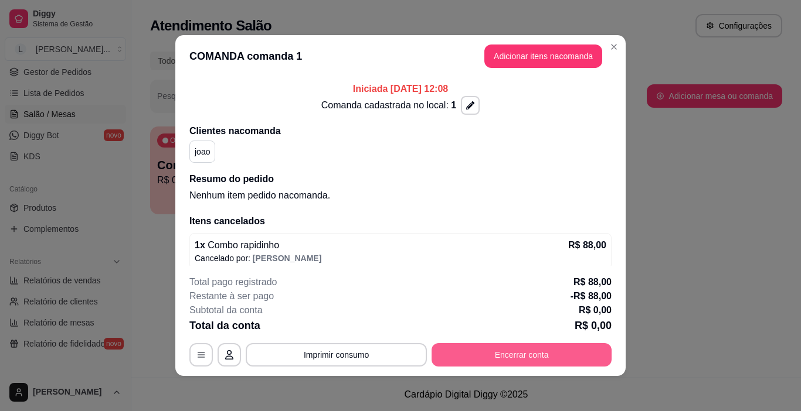
click at [513, 356] on button "Encerrar conta" at bounding box center [521, 354] width 180 height 23
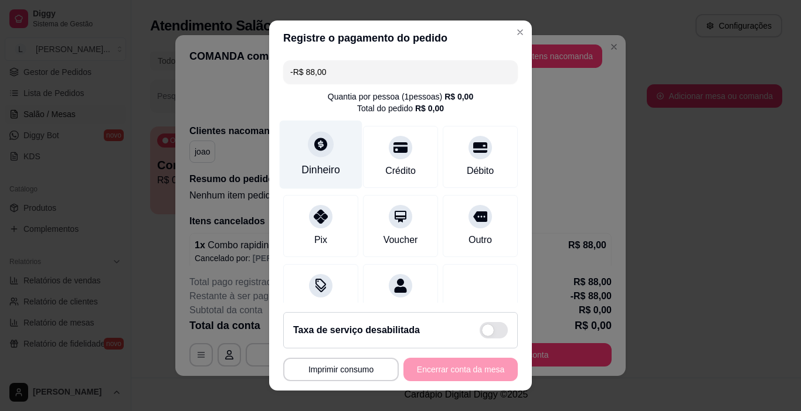
click at [304, 163] on div "Dinheiro" at bounding box center [320, 169] width 39 height 15
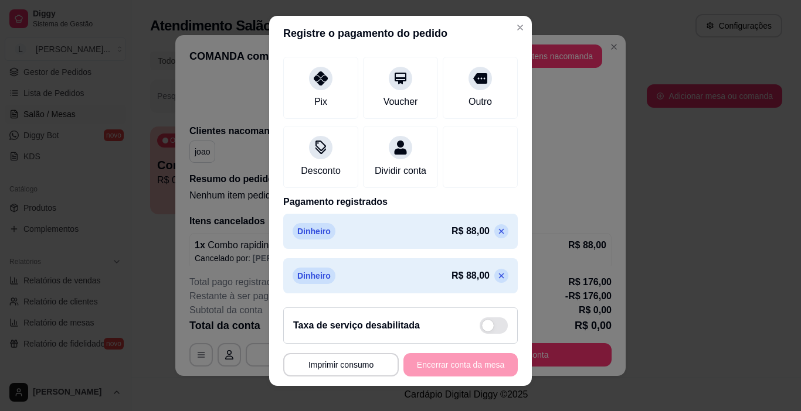
scroll to position [17, 0]
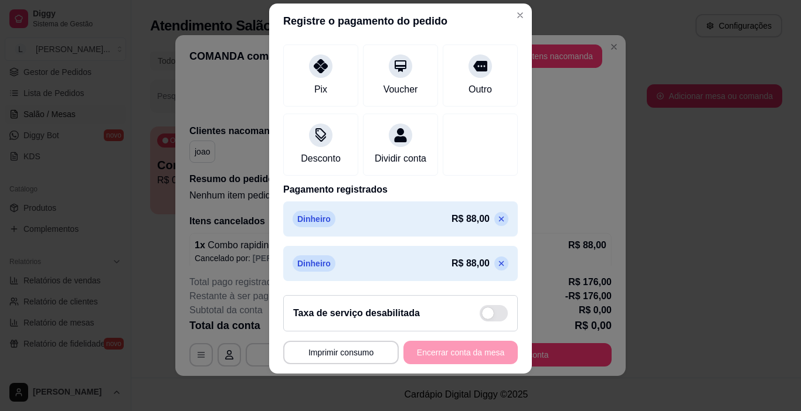
click at [499, 220] on icon at bounding box center [501, 219] width 5 height 5
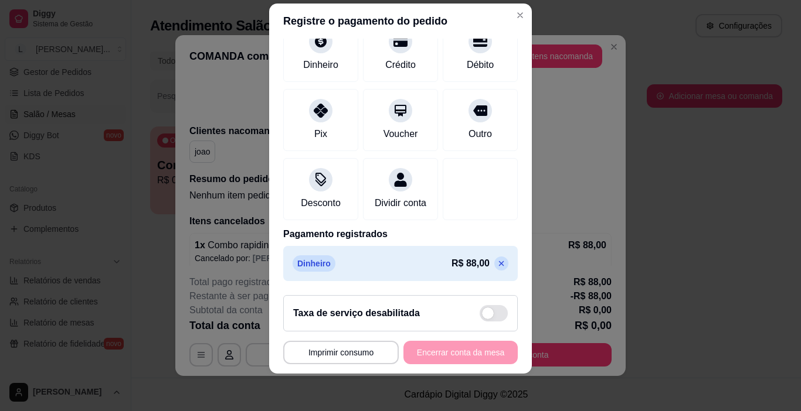
click at [496, 261] on icon at bounding box center [500, 263] width 9 height 9
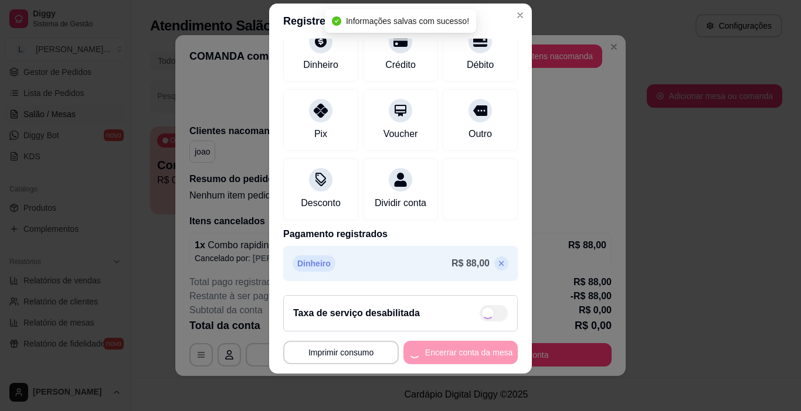
type input "R$ 0,00"
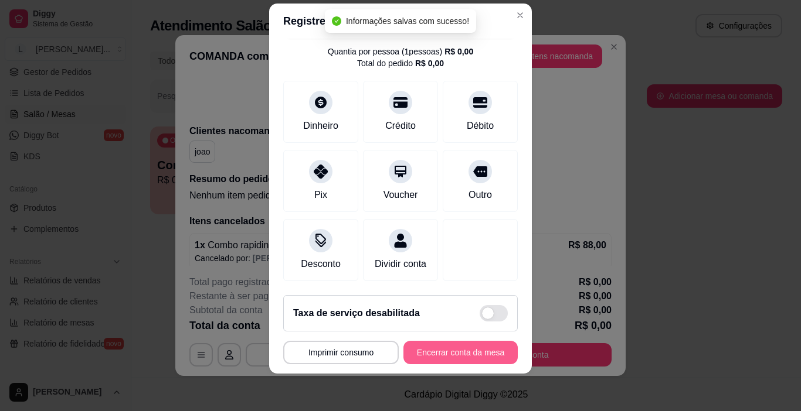
click at [438, 353] on button "Encerrar conta da mesa" at bounding box center [460, 352] width 114 height 23
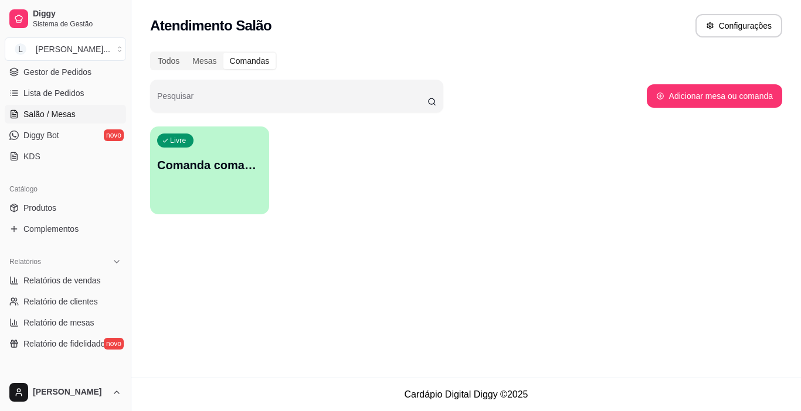
click at [227, 190] on div "Livre Comanda comanda 1" at bounding box center [209, 164] width 119 height 74
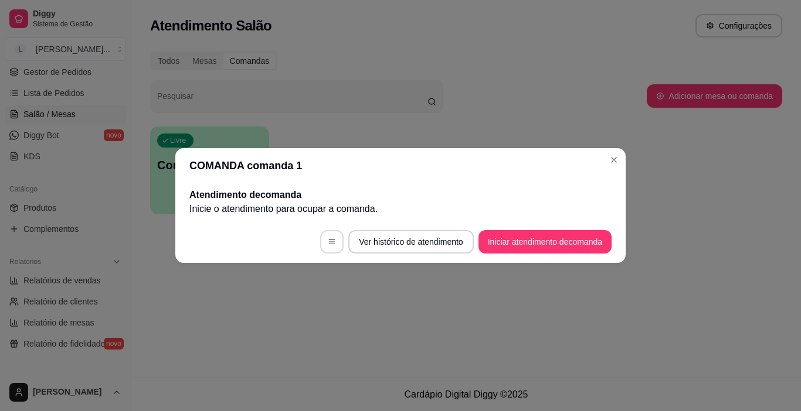
click at [322, 240] on button "button" at bounding box center [331, 241] width 23 height 23
click at [335, 246] on button "button" at bounding box center [331, 241] width 23 height 23
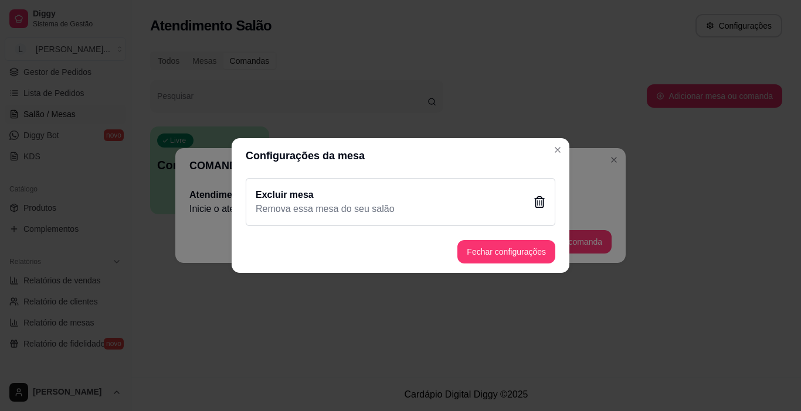
click at [534, 204] on icon at bounding box center [539, 202] width 12 height 12
click at [447, 268] on button "Sim" at bounding box center [460, 267] width 36 height 18
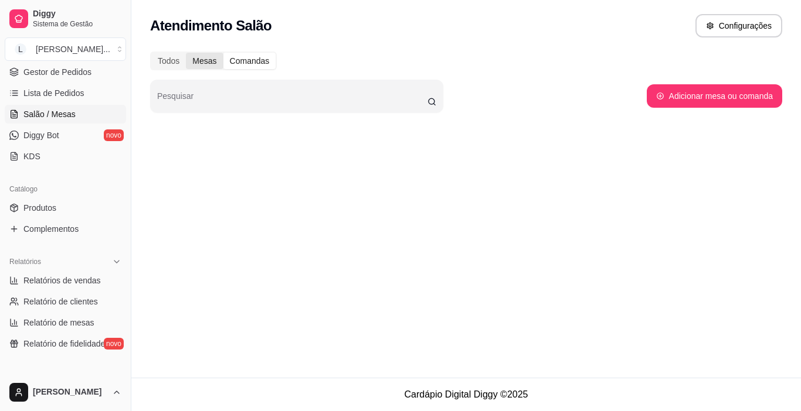
click at [206, 60] on div "Mesas" at bounding box center [204, 61] width 37 height 16
click at [186, 53] on input "Mesas" at bounding box center [186, 53] width 0 height 0
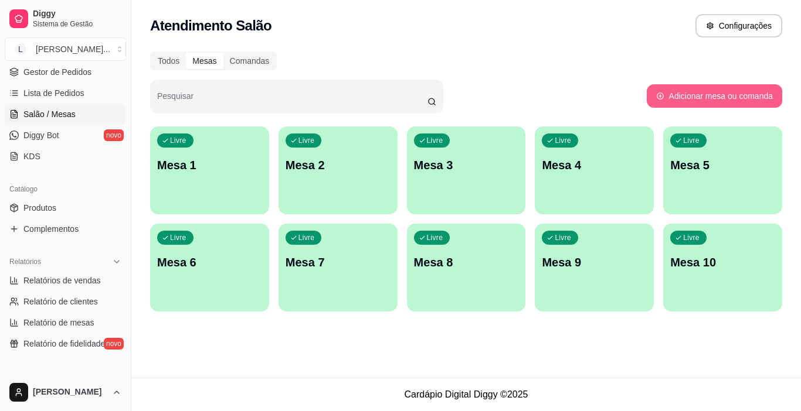
click at [693, 99] on button "Adicionar mesa ou comanda" at bounding box center [713, 95] width 135 height 23
select select "TABLE"
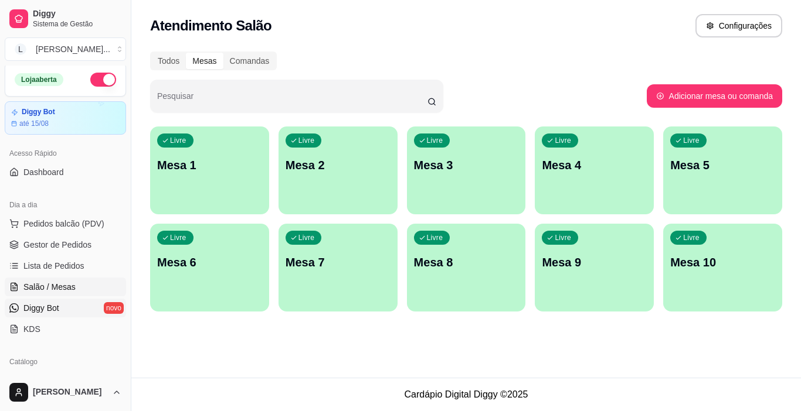
scroll to position [0, 0]
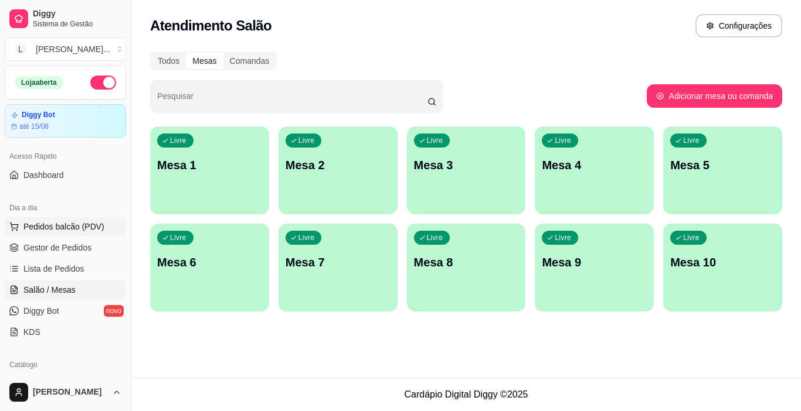
click at [67, 232] on span "Pedidos balcão (PDV)" at bounding box center [63, 227] width 81 height 12
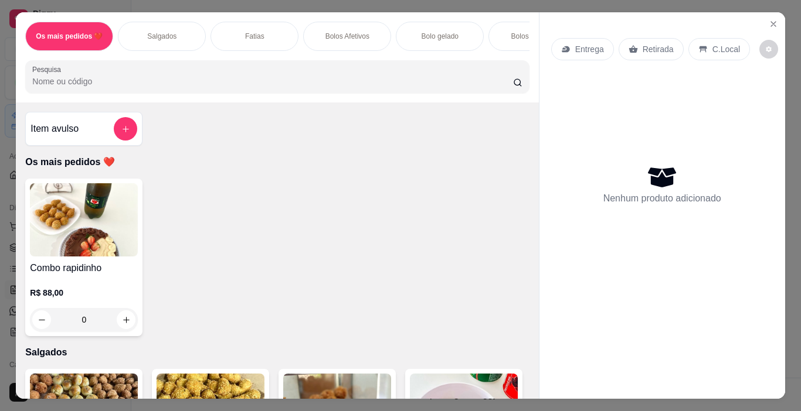
click at [342, 32] on p "Bolos Afetivos" at bounding box center [347, 36] width 44 height 9
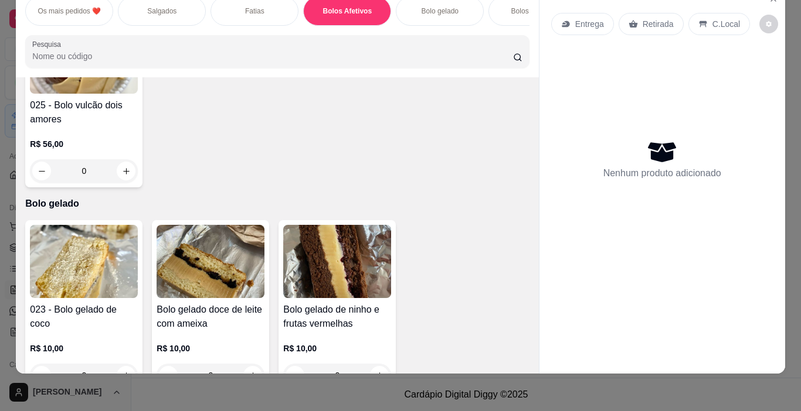
scroll to position [1619, 0]
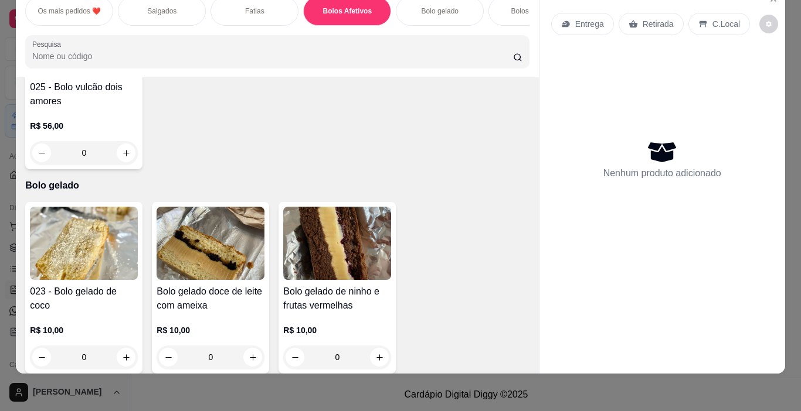
click at [138, 165] on div "0" at bounding box center [84, 152] width 108 height 23
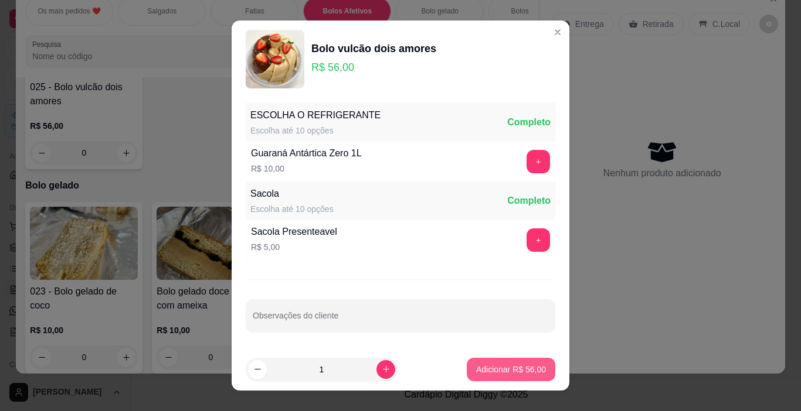
click at [482, 376] on button "Adicionar R$ 56,00" at bounding box center [510, 369] width 88 height 23
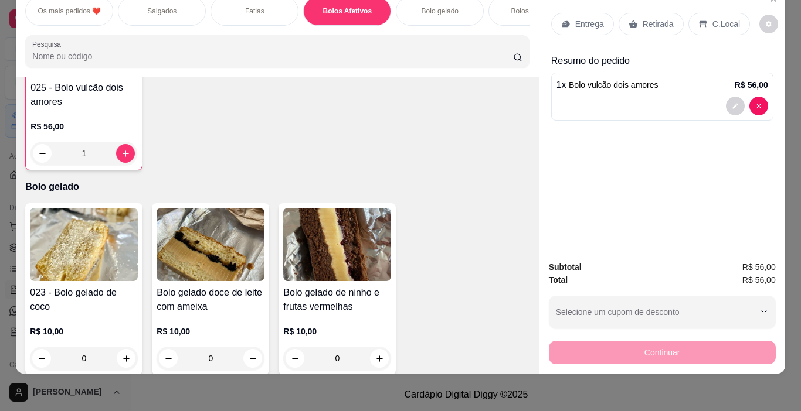
type input "1"
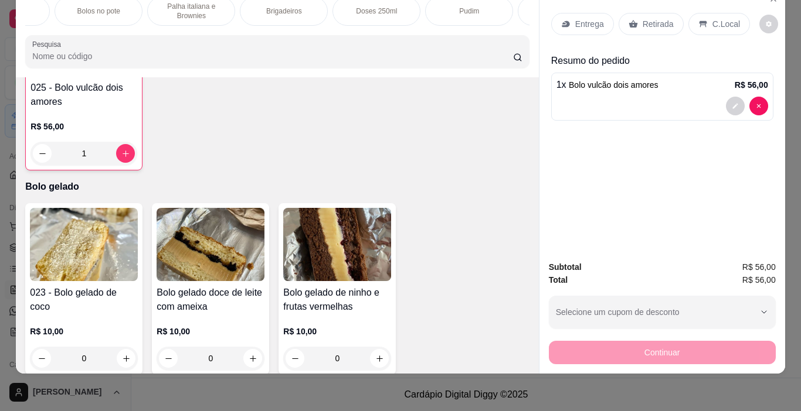
scroll to position [0, 437]
click at [263, 6] on p "Brigadeiros" at bounding box center [281, 10] width 36 height 9
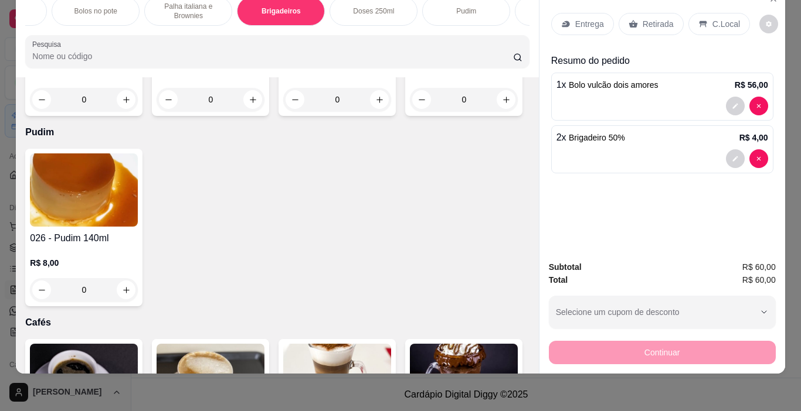
type input "5"
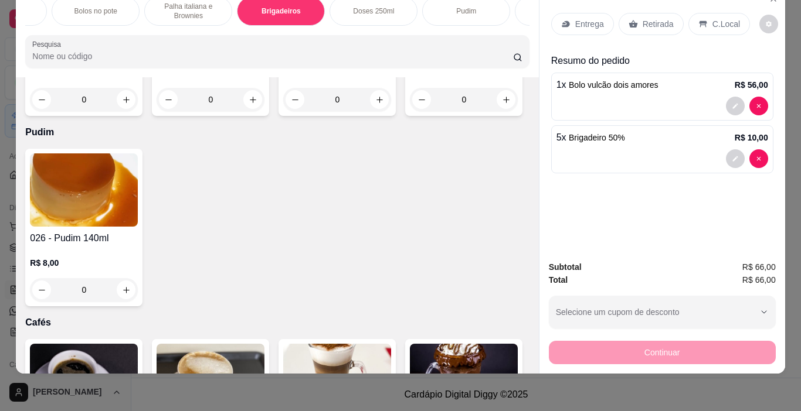
type input "5"
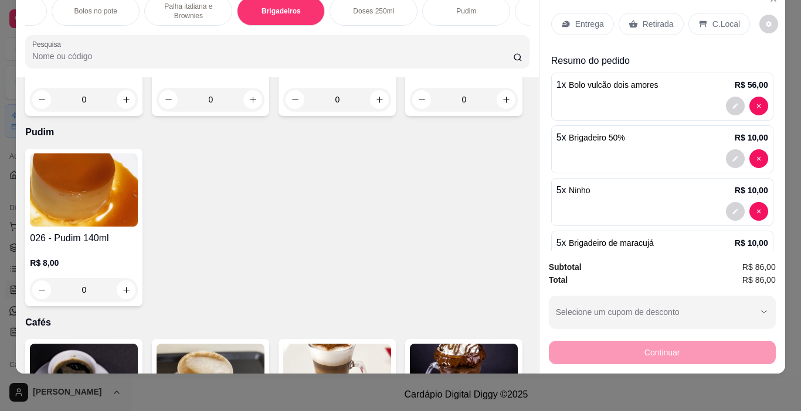
type input "5"
click at [642, 18] on p "Retirada" at bounding box center [657, 24] width 31 height 12
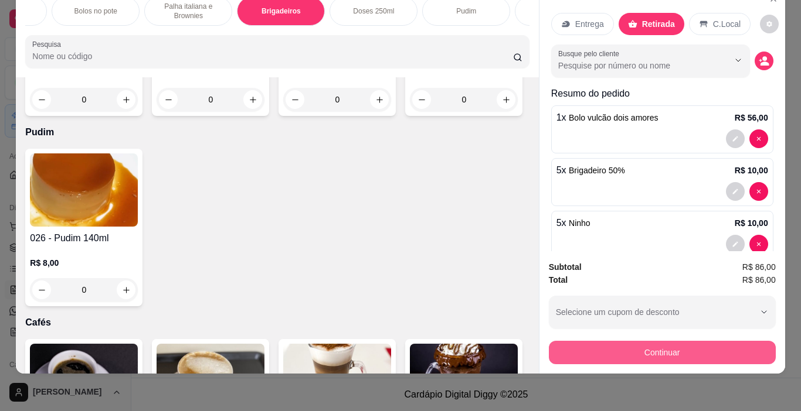
click at [650, 341] on button "Continuar" at bounding box center [662, 352] width 227 height 23
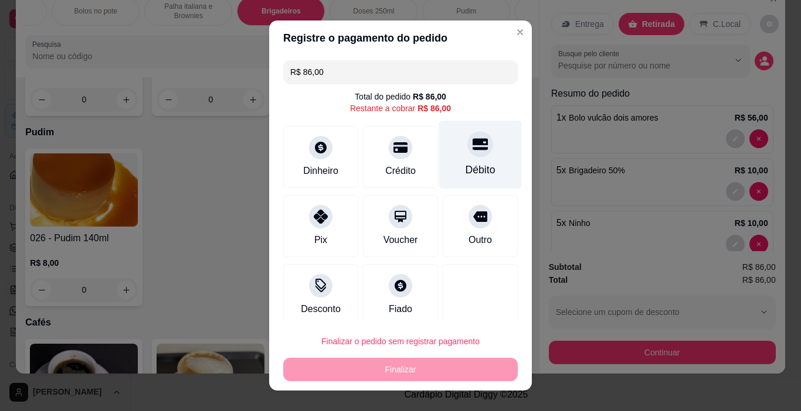
click at [467, 154] on div at bounding box center [480, 145] width 26 height 26
type input "R$ 0,00"
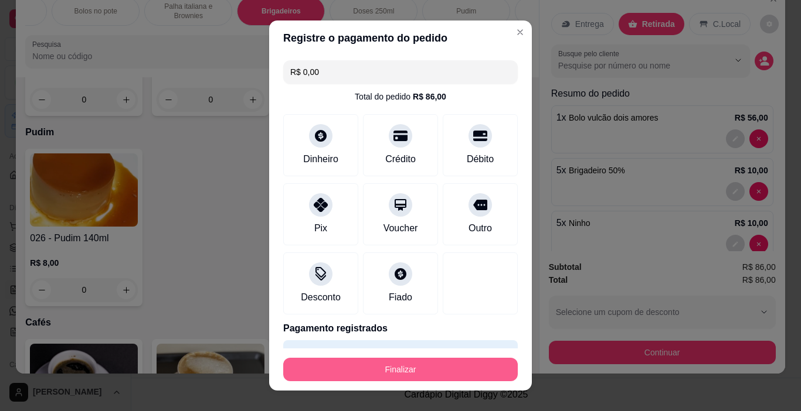
click at [478, 369] on button "Finalizar" at bounding box center [400, 369] width 234 height 23
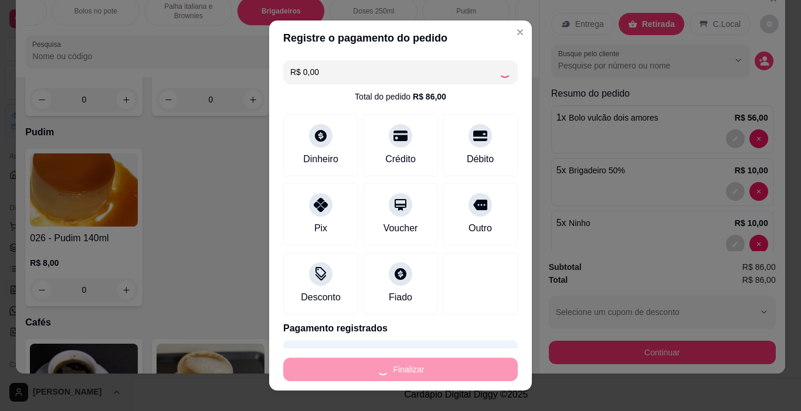
type input "0"
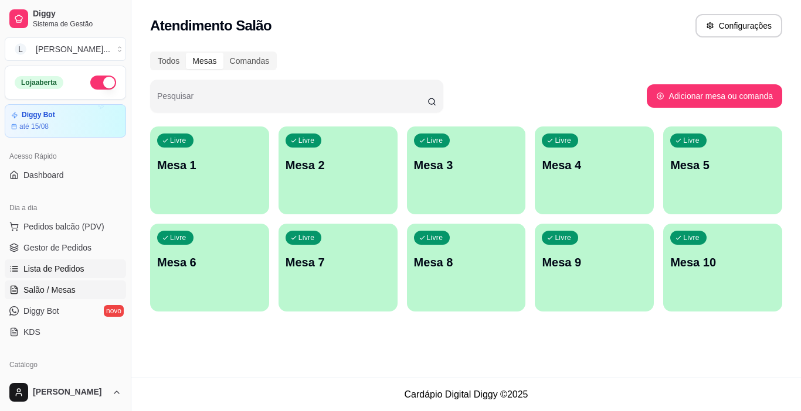
click at [64, 273] on span "Lista de Pedidos" at bounding box center [53, 269] width 61 height 12
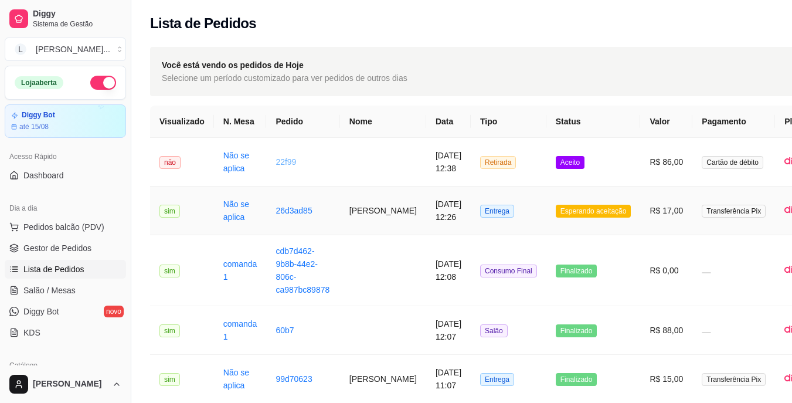
click at [280, 162] on link "22f99" at bounding box center [285, 161] width 21 height 9
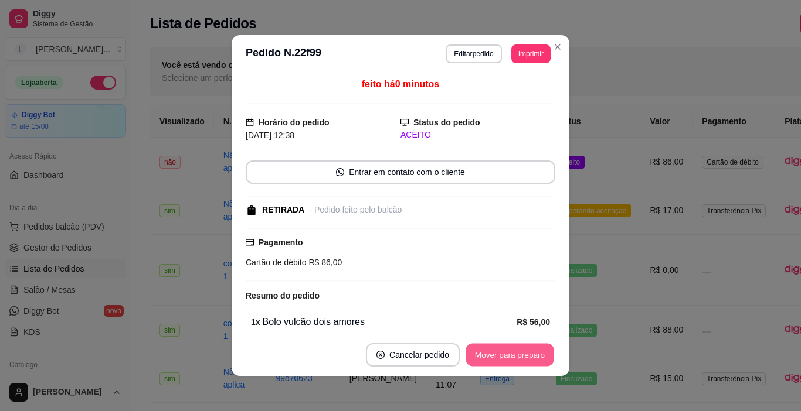
click at [491, 357] on button "Mover para preparo" at bounding box center [509, 355] width 88 height 23
click at [491, 357] on div "Mover para preparo" at bounding box center [501, 354] width 107 height 23
click at [491, 357] on button "Mover para finalizado" at bounding box center [506, 354] width 97 height 23
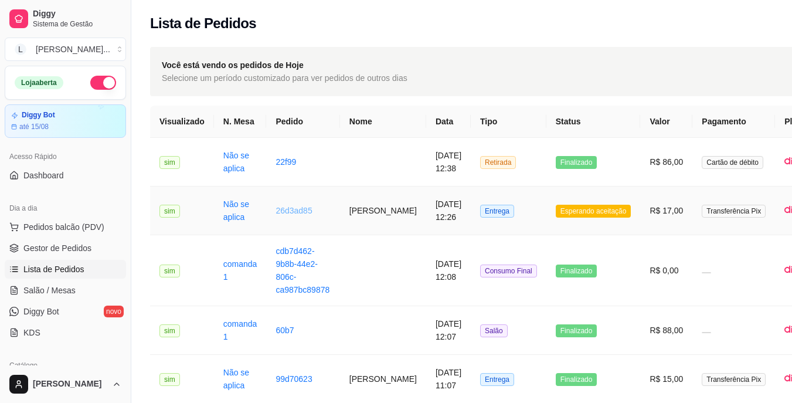
click at [289, 215] on link "26d3ad85" at bounding box center [293, 210] width 36 height 9
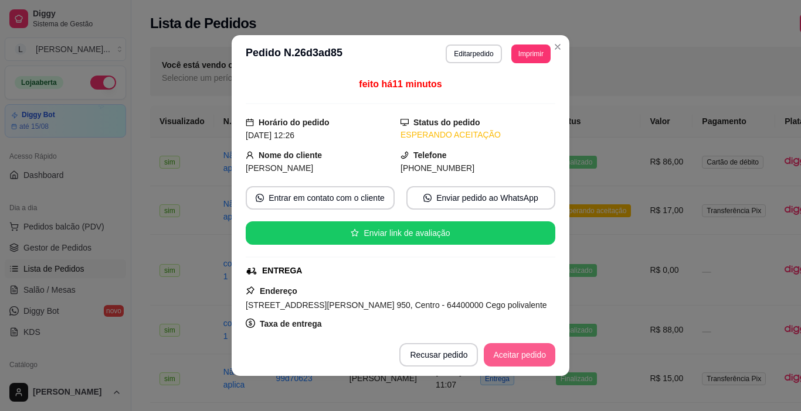
click at [513, 348] on button "Aceitar pedido" at bounding box center [518, 354] width 71 height 23
click at [512, 353] on button "Mover para preparo" at bounding box center [509, 354] width 91 height 23
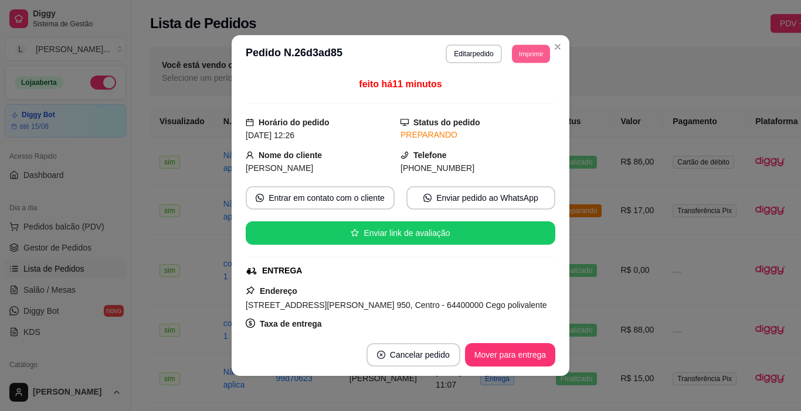
click at [530, 50] on button "Imprimir" at bounding box center [531, 54] width 38 height 18
click at [506, 95] on button "IMPRESSORA" at bounding box center [504, 95] width 85 height 19
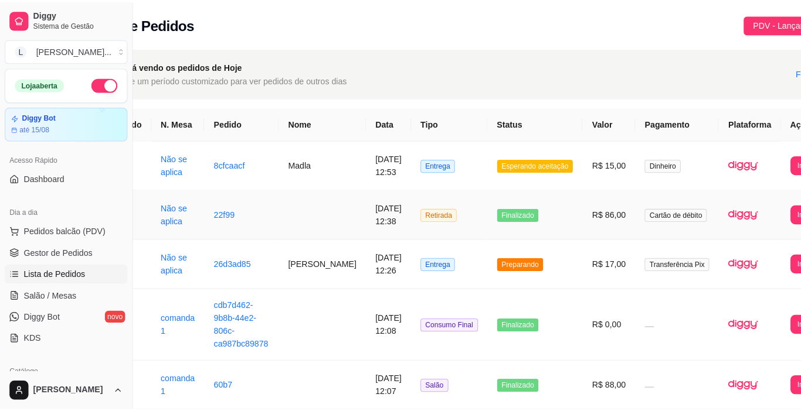
scroll to position [0, 66]
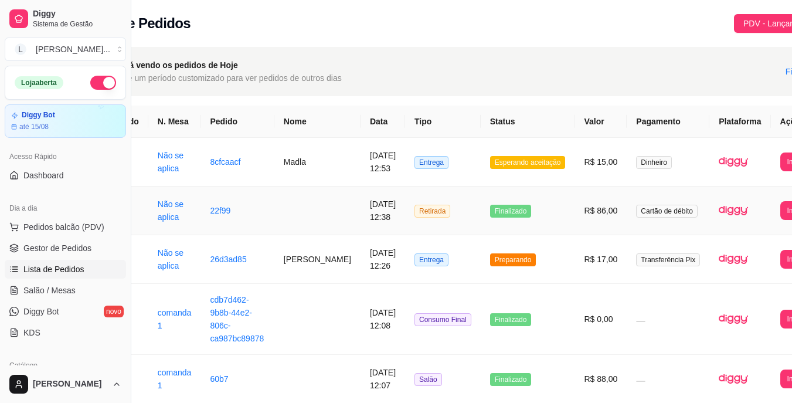
click at [780, 164] on button "Imprimir" at bounding box center [799, 161] width 39 height 19
click at [727, 217] on button "IMPRESSORA" at bounding box center [745, 214] width 63 height 19
click at [574, 176] on td "R$ 15,00" at bounding box center [600, 162] width 52 height 49
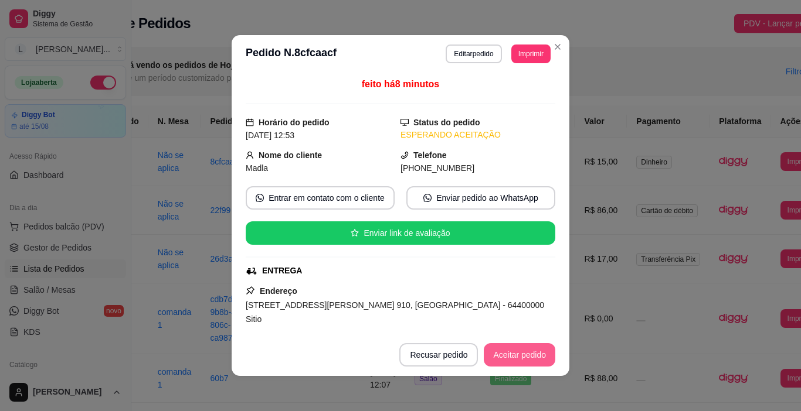
click at [526, 353] on button "Aceitar pedido" at bounding box center [518, 354] width 71 height 23
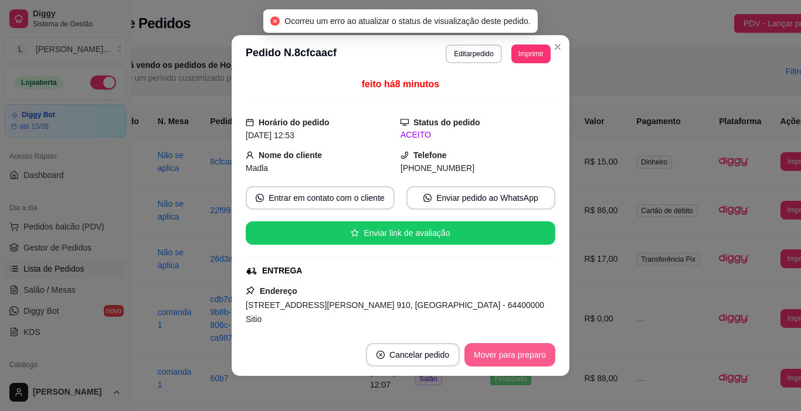
click at [526, 353] on button "Mover para preparo" at bounding box center [509, 354] width 91 height 23
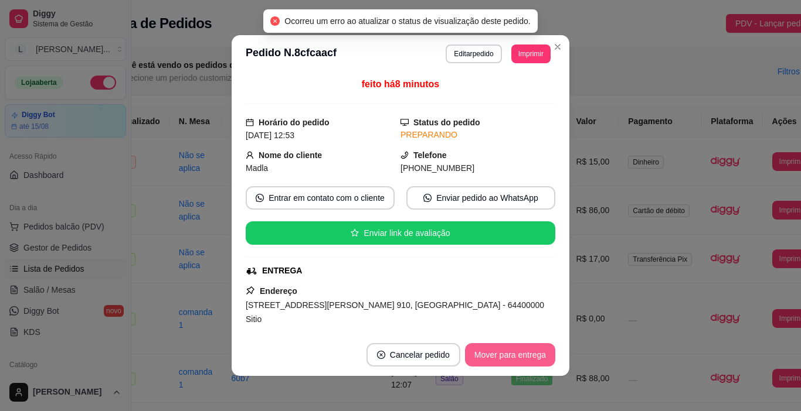
click at [526, 353] on button "Mover para entrega" at bounding box center [510, 354] width 90 height 23
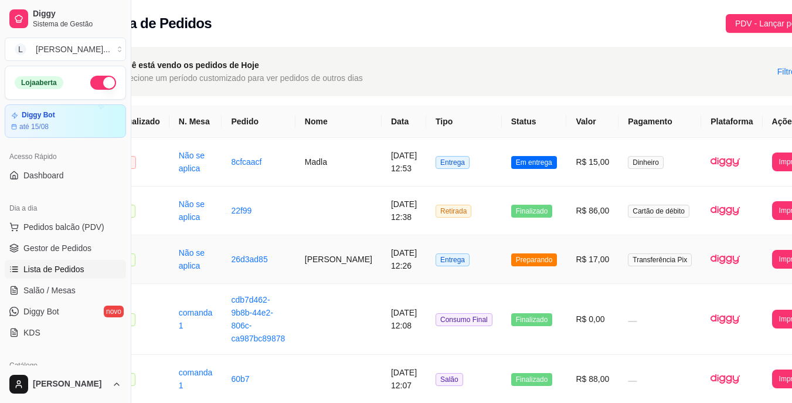
click at [525, 279] on td "Preparando" at bounding box center [534, 259] width 65 height 49
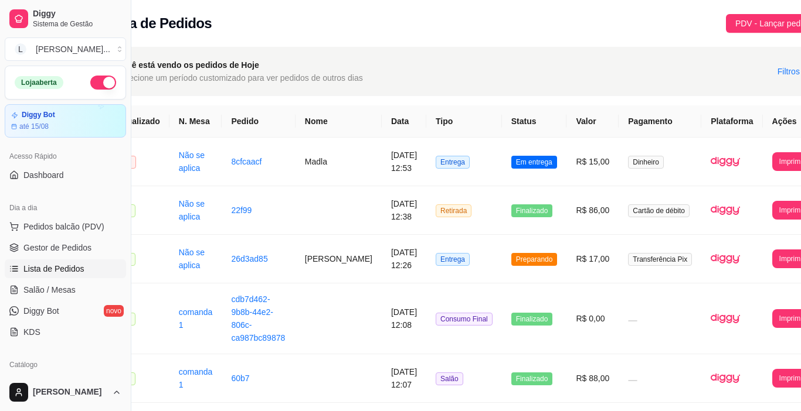
click at [518, 358] on button "Mover para entrega" at bounding box center [510, 356] width 91 height 23
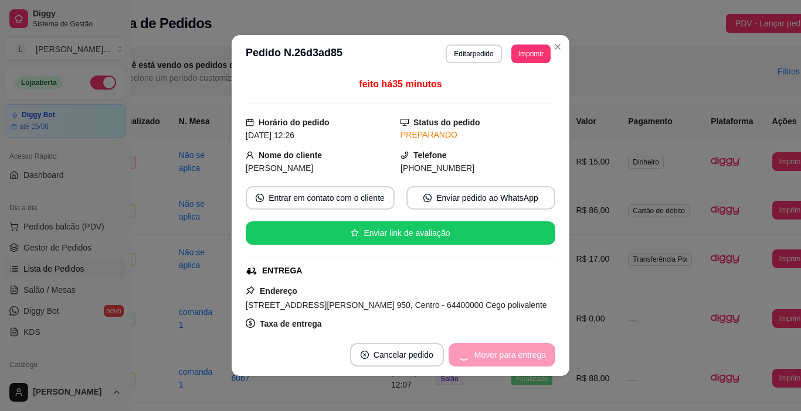
click at [518, 358] on div "Mover para entrega" at bounding box center [501, 354] width 107 height 23
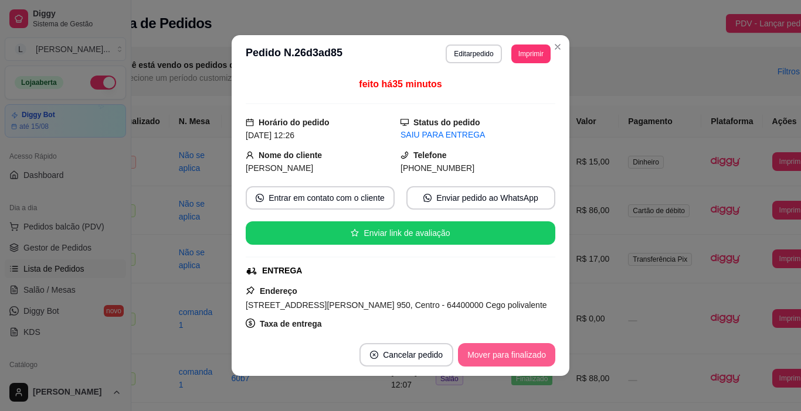
click at [518, 358] on button "Mover para finalizado" at bounding box center [506, 354] width 97 height 23
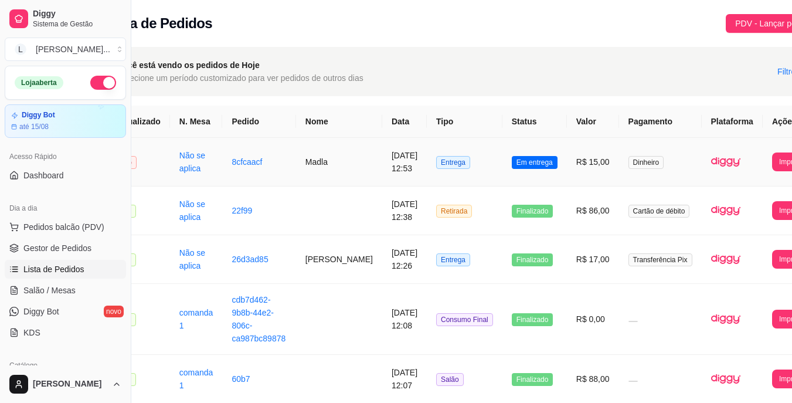
click at [305, 168] on td "Madla" at bounding box center [339, 162] width 86 height 49
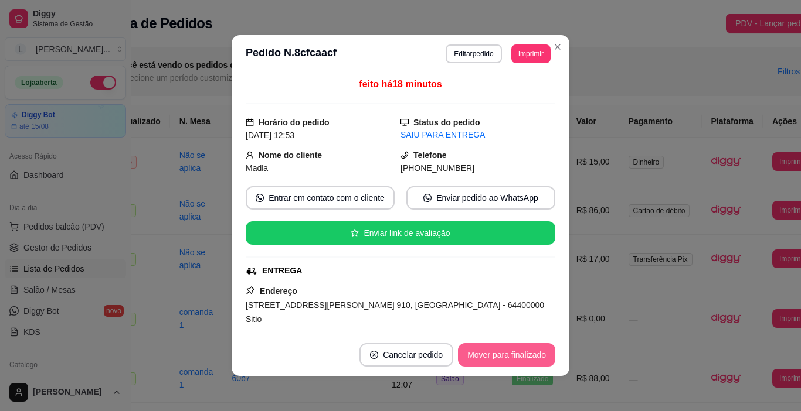
click at [493, 357] on button "Mover para finalizado" at bounding box center [506, 354] width 97 height 23
click at [493, 357] on div "Mover para finalizado" at bounding box center [498, 354] width 114 height 23
click at [499, 352] on button "Mover para finalizado" at bounding box center [506, 354] width 97 height 23
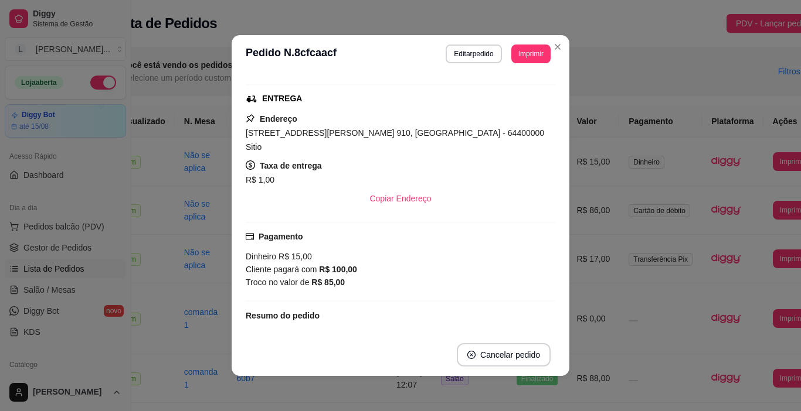
scroll to position [26, 0]
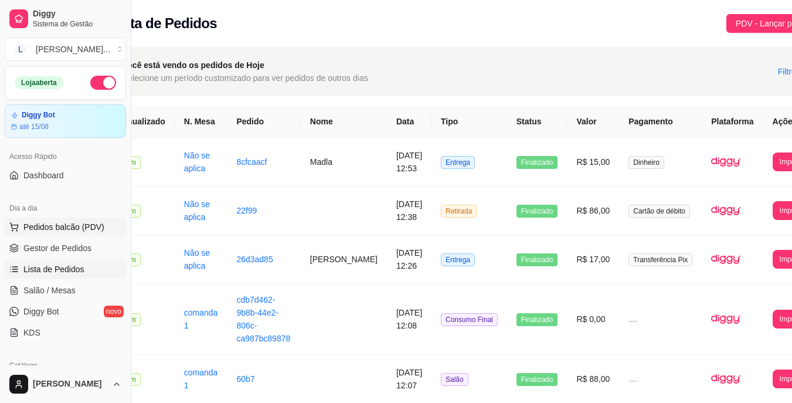
click at [74, 226] on span "Pedidos balcão (PDV)" at bounding box center [63, 227] width 81 height 12
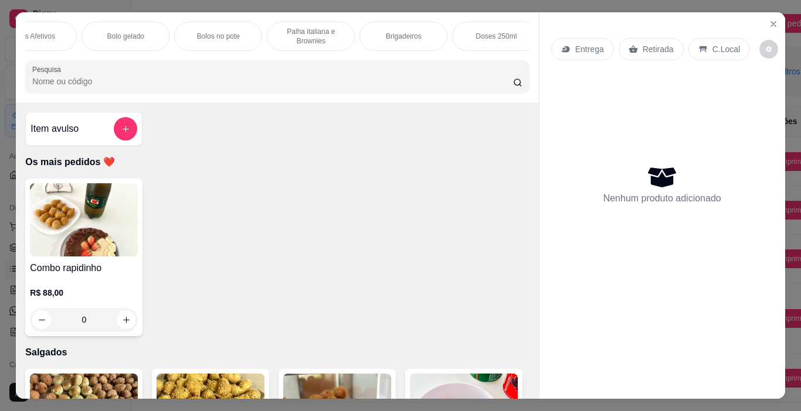
scroll to position [0, 321]
click at [379, 37] on div "Brigadeiros" at bounding box center [397, 36] width 88 height 29
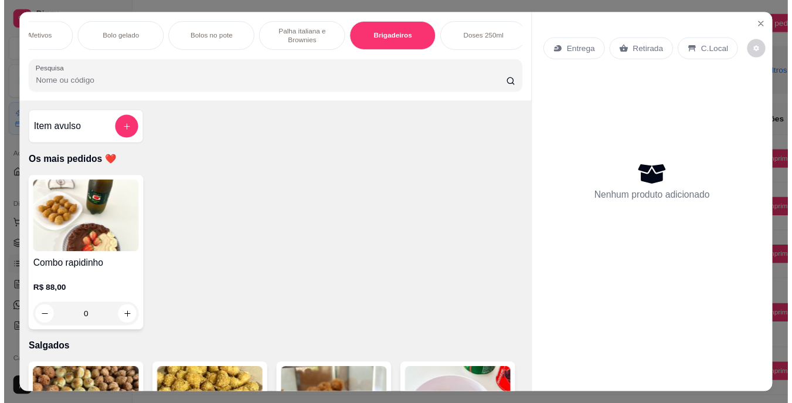
scroll to position [29, 0]
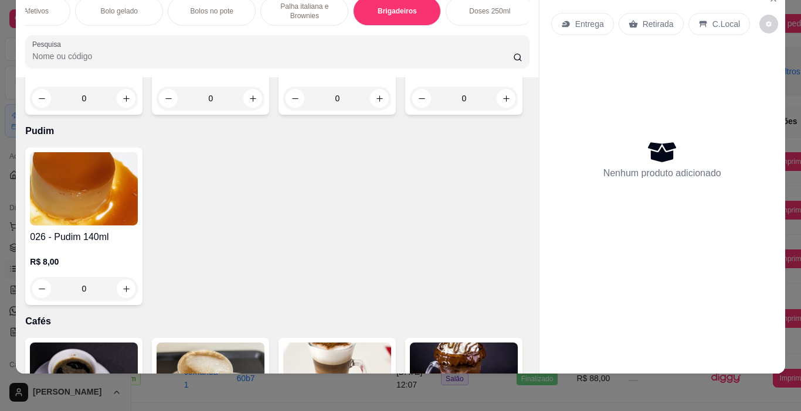
type input "2"
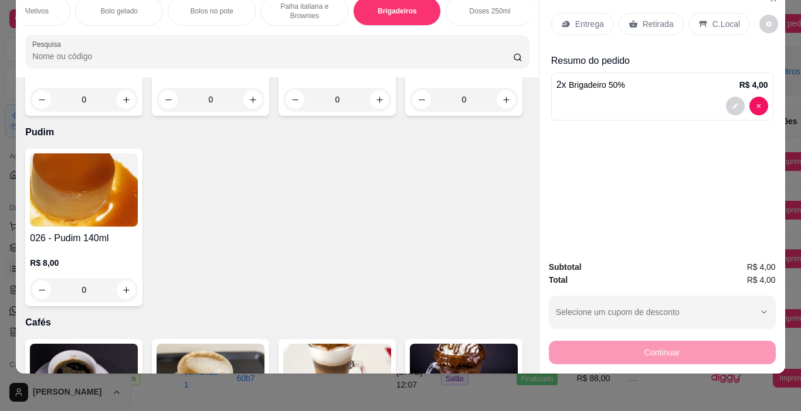
type input "2"
click at [666, 23] on div "Retirada" at bounding box center [650, 24] width 65 height 22
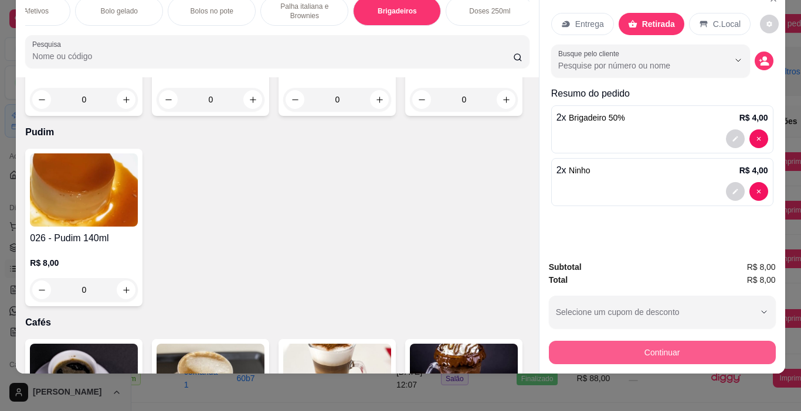
click at [659, 341] on button "Continuar" at bounding box center [662, 352] width 227 height 23
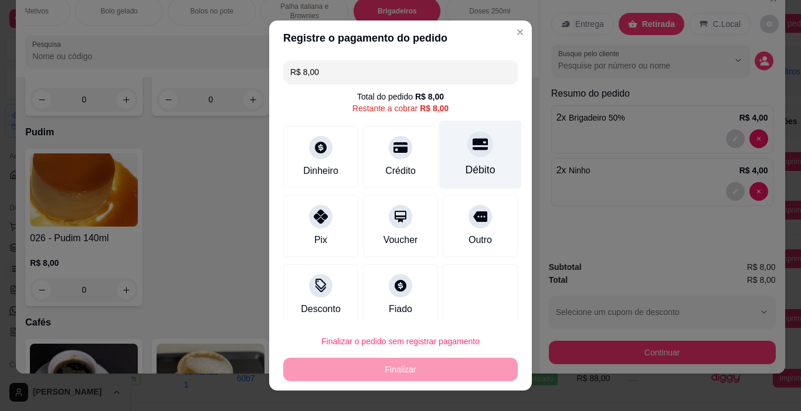
click at [472, 150] on icon at bounding box center [479, 145] width 15 height 12
type input "R$ 0,00"
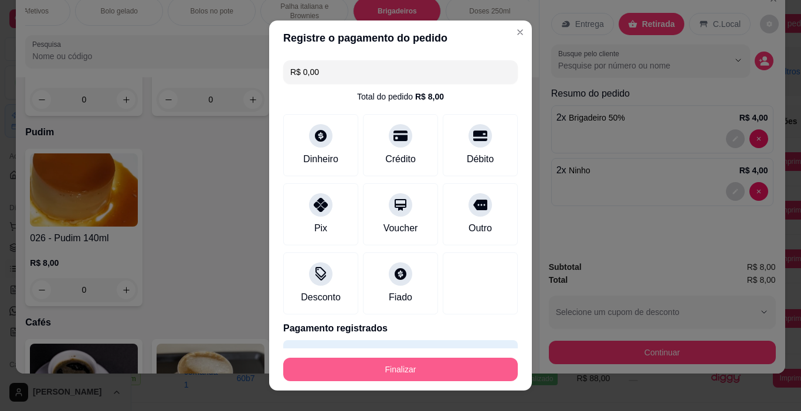
click at [432, 366] on button "Finalizar" at bounding box center [400, 369] width 234 height 23
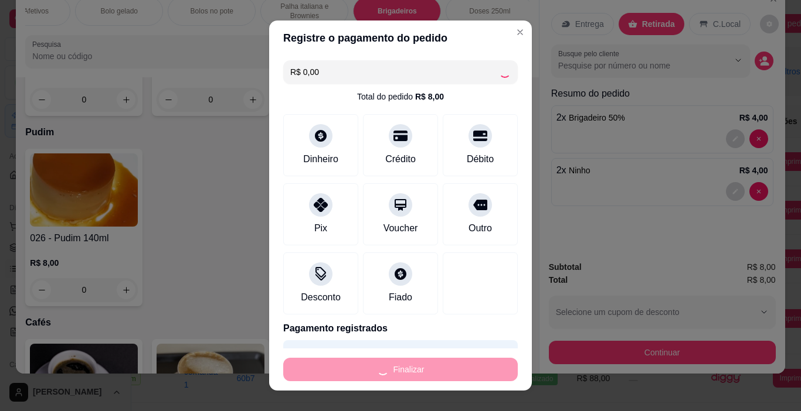
type input "0"
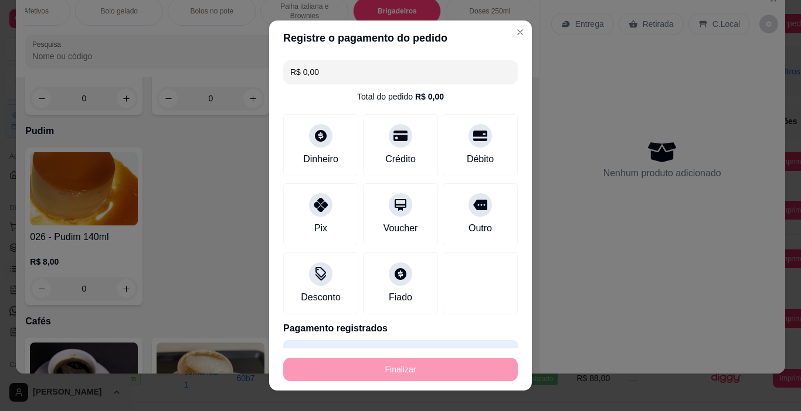
type input "-R$ 8,00"
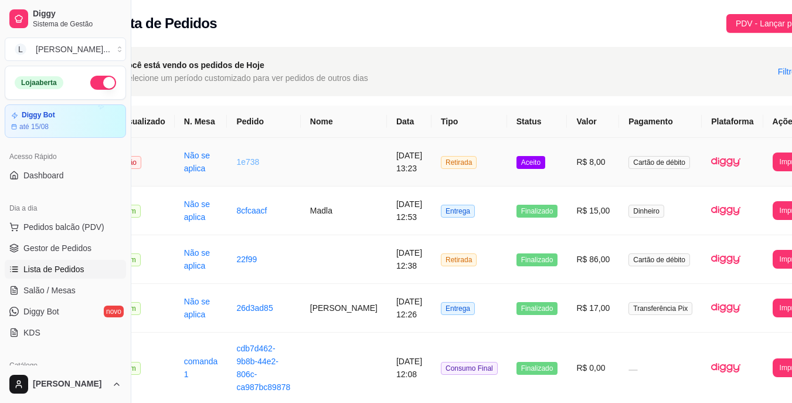
click at [244, 159] on link "1e738" at bounding box center [247, 161] width 23 height 9
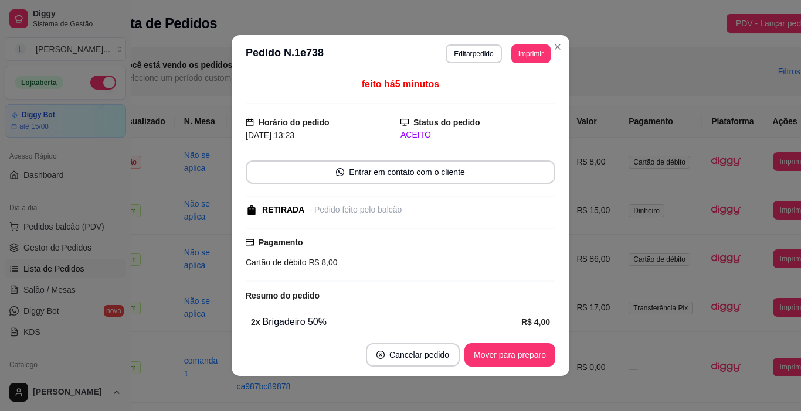
click at [524, 361] on button "Mover para preparo" at bounding box center [509, 354] width 91 height 23
click at [526, 359] on div "Mover para preparo" at bounding box center [501, 354] width 107 height 23
click at [522, 355] on button "Mover para preparo" at bounding box center [509, 354] width 91 height 23
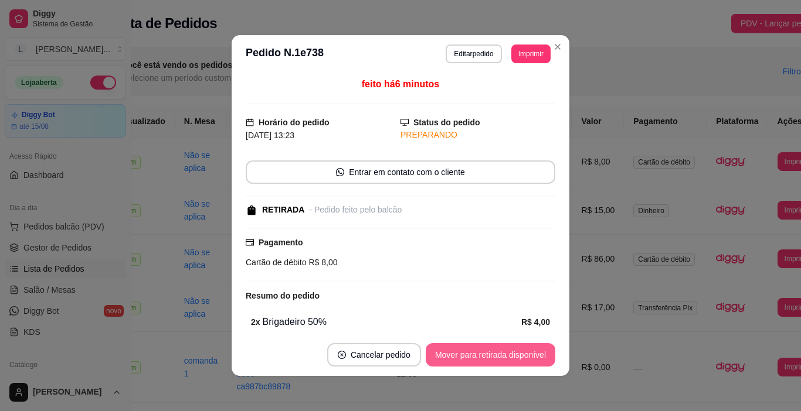
click at [523, 351] on button "Mover para retirada disponível" at bounding box center [490, 354] width 130 height 23
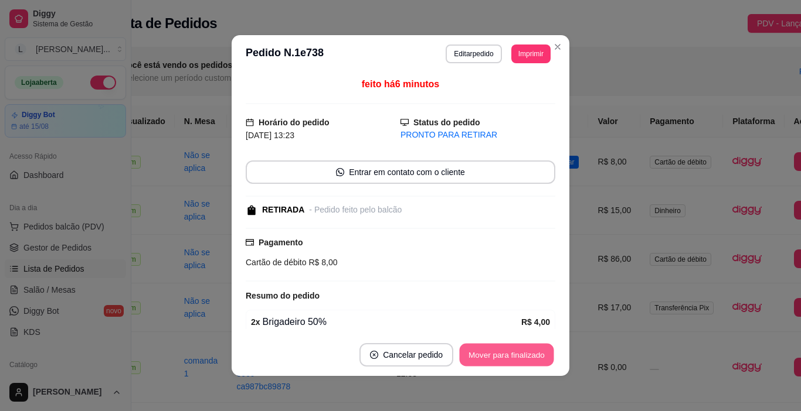
click at [516, 356] on button "Mover para finalizado" at bounding box center [506, 355] width 94 height 23
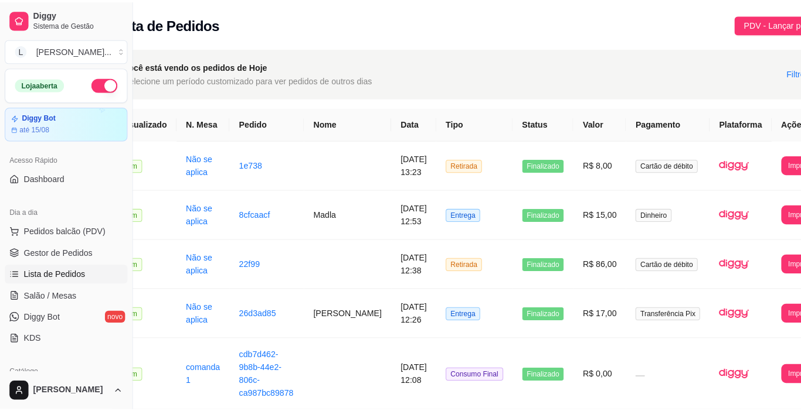
scroll to position [59, 0]
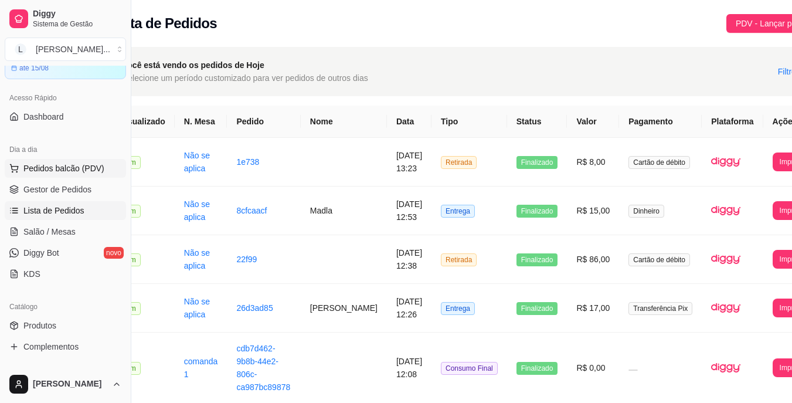
click at [67, 166] on span "Pedidos balcão (PDV)" at bounding box center [63, 168] width 81 height 12
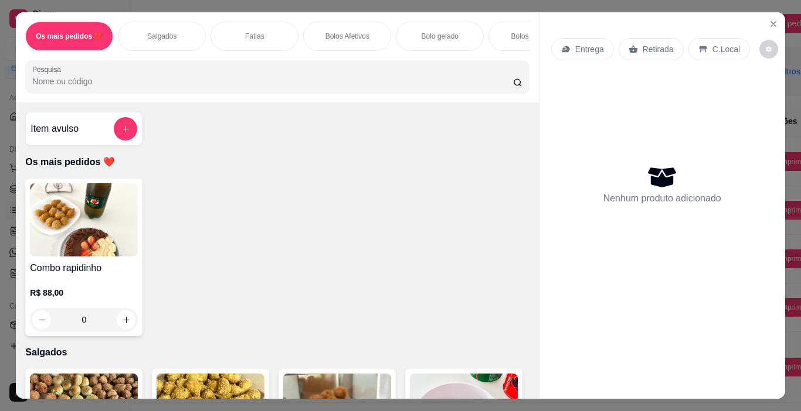
click at [267, 37] on div "Fatias" at bounding box center [254, 36] width 88 height 29
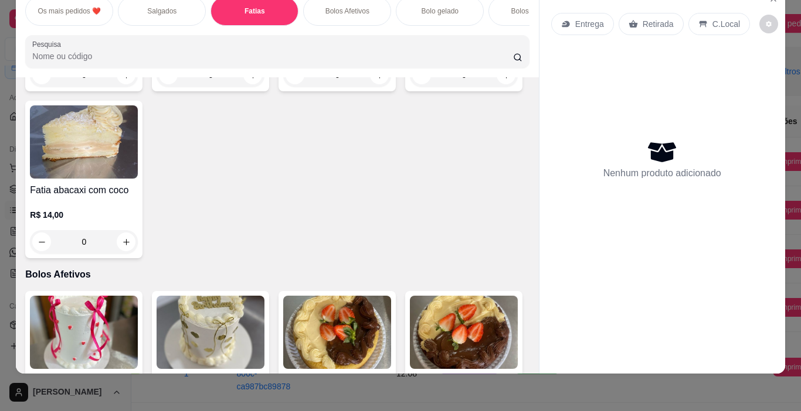
scroll to position [1320, 0]
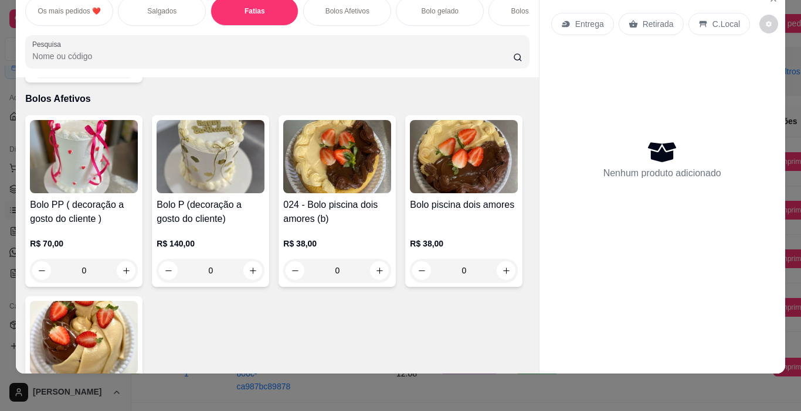
type input "1"
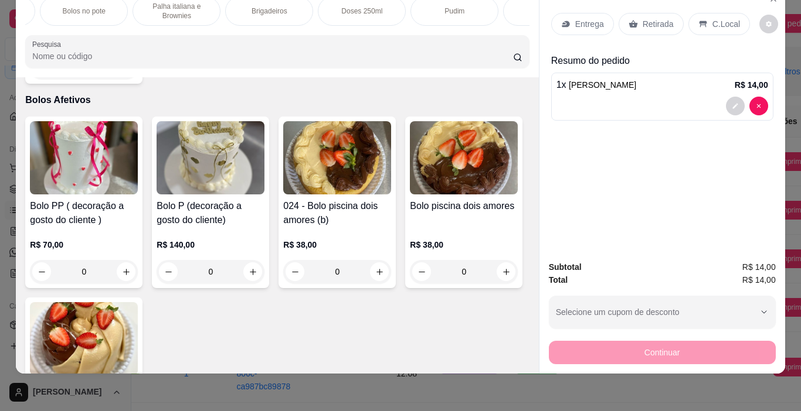
scroll to position [0, 459]
click at [266, 6] on p "Brigadeiros" at bounding box center [258, 10] width 36 height 9
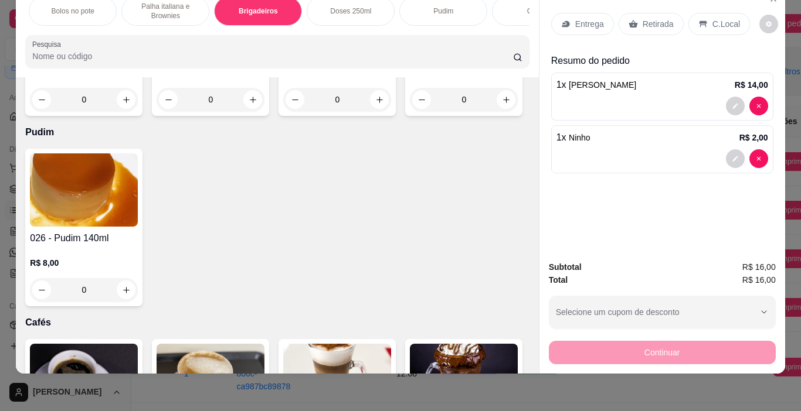
type input "0"
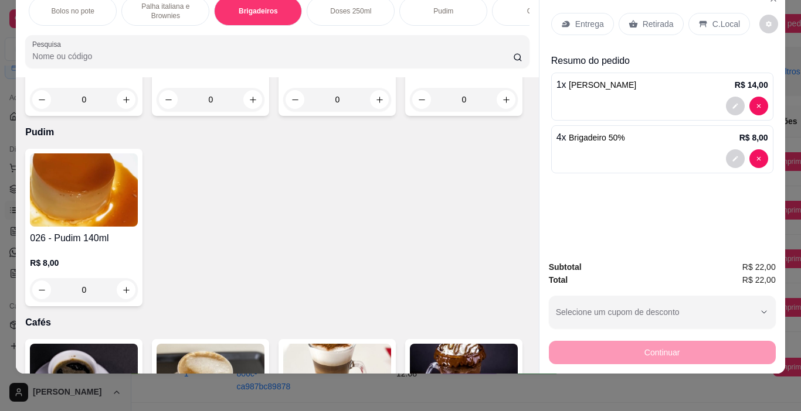
type input "3"
click at [642, 18] on p "Retirada" at bounding box center [657, 24] width 31 height 12
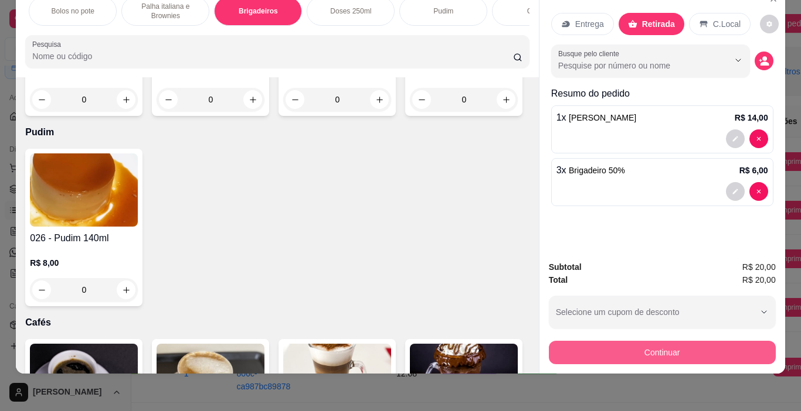
click at [642, 341] on button "Continuar" at bounding box center [662, 352] width 227 height 23
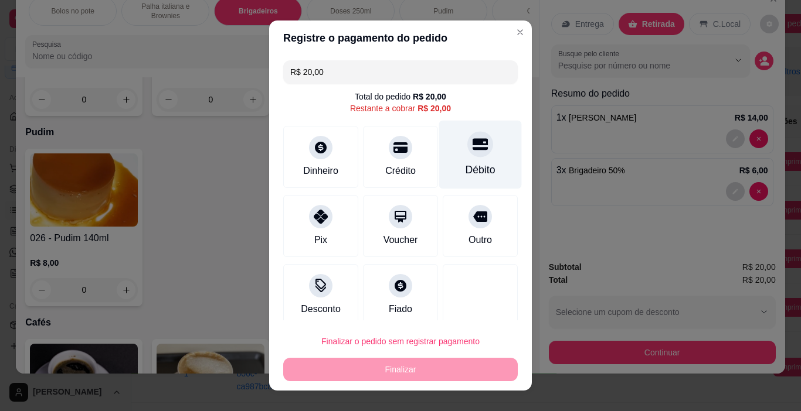
click at [472, 153] on div "Débito" at bounding box center [480, 155] width 83 height 69
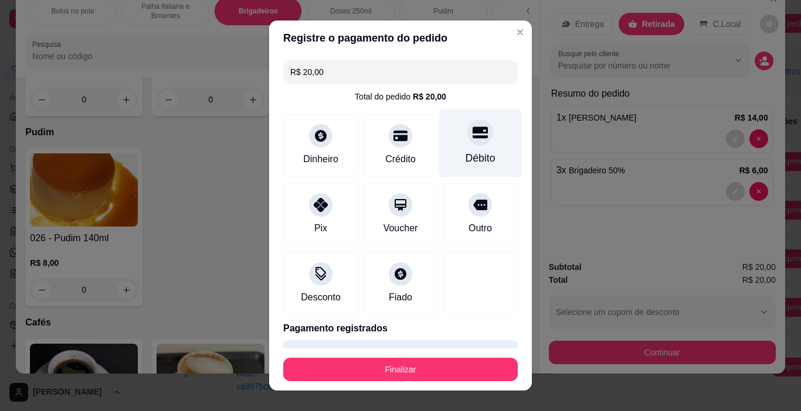
type input "R$ 0,00"
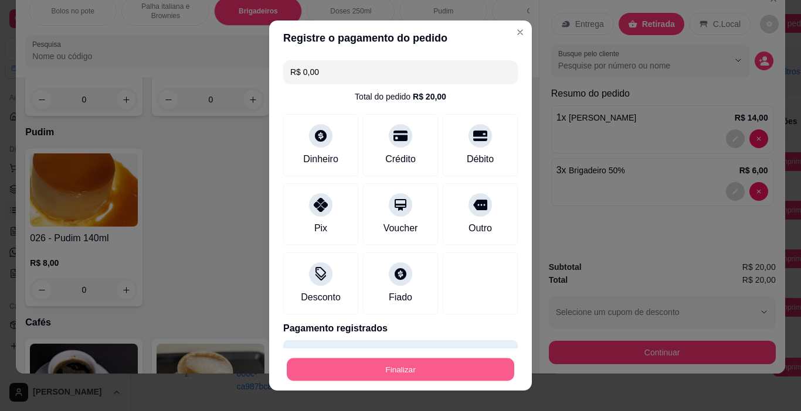
click at [428, 363] on button "Finalizar" at bounding box center [400, 370] width 227 height 23
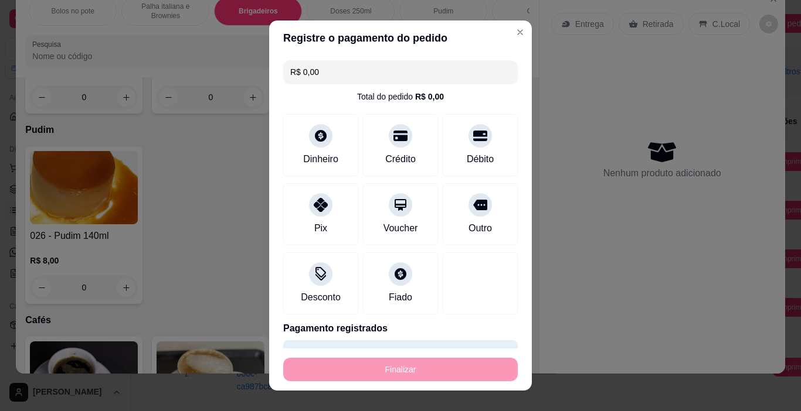
type input "0"
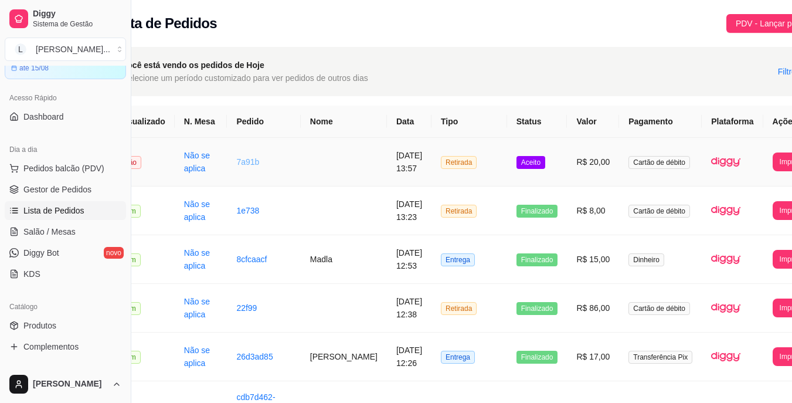
click at [243, 160] on link "7a91b" at bounding box center [247, 161] width 23 height 9
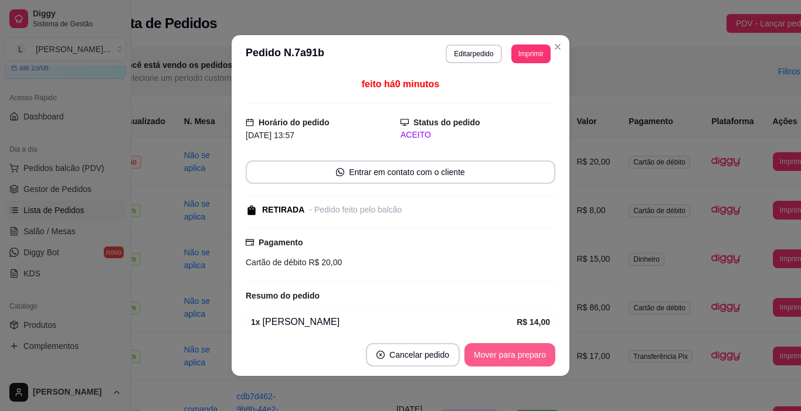
click at [478, 349] on button "Mover para preparo" at bounding box center [509, 354] width 91 height 23
click at [478, 349] on div "Mover para preparo" at bounding box center [501, 354] width 107 height 23
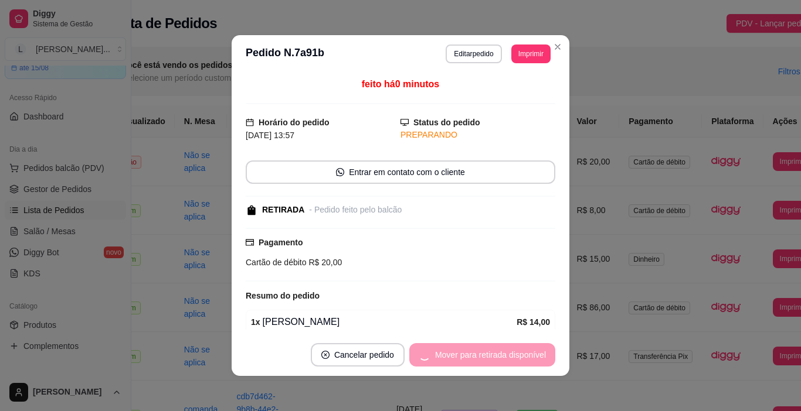
click at [478, 349] on div "Mover para retirada disponível" at bounding box center [482, 354] width 146 height 23
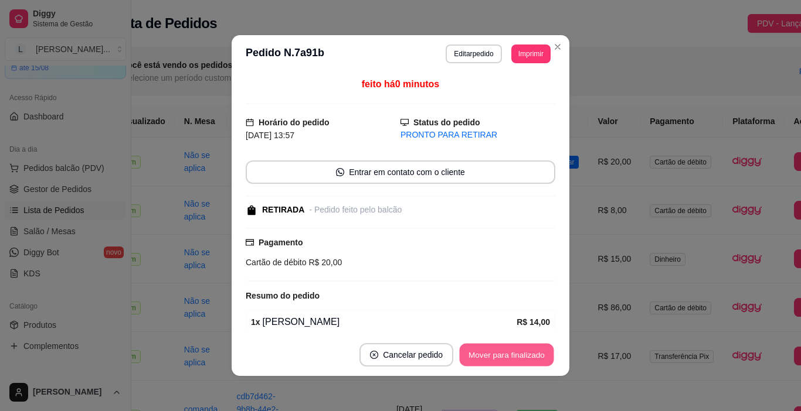
click at [478, 349] on button "Mover para finalizado" at bounding box center [506, 355] width 94 height 23
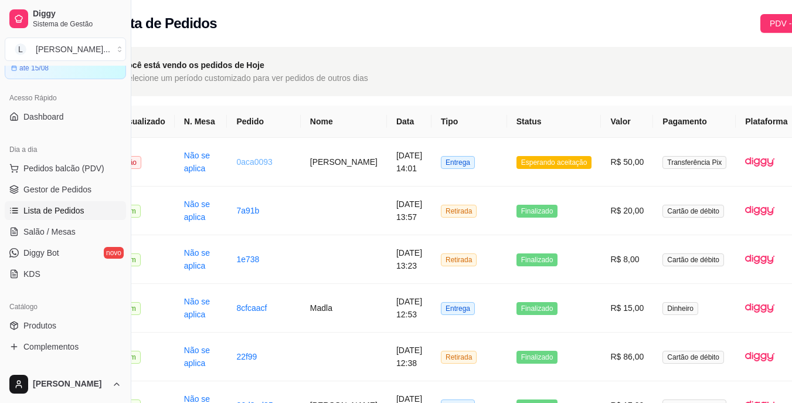
drag, startPoint x: 545, startPoint y: 96, endPoint x: 265, endPoint y: 163, distance: 288.1
click at [265, 163] on link "0aca0093" at bounding box center [254, 161] width 36 height 9
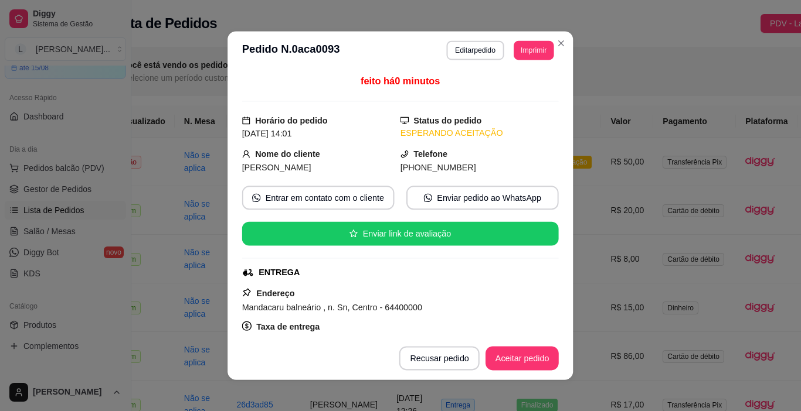
click at [261, 164] on span "[PERSON_NAME]" at bounding box center [276, 166] width 69 height 9
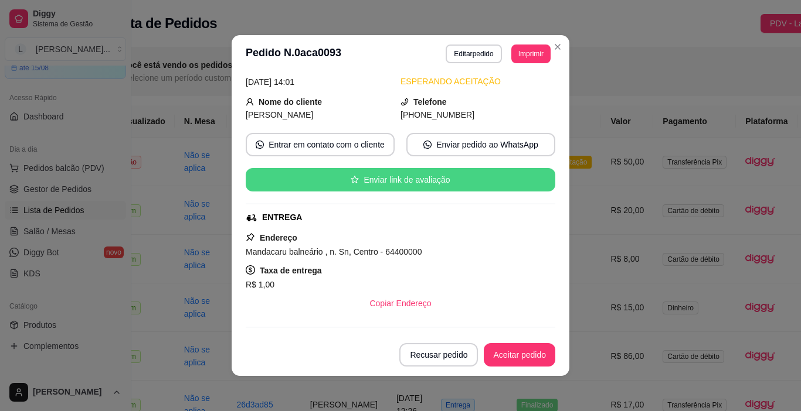
scroll to position [59, 0]
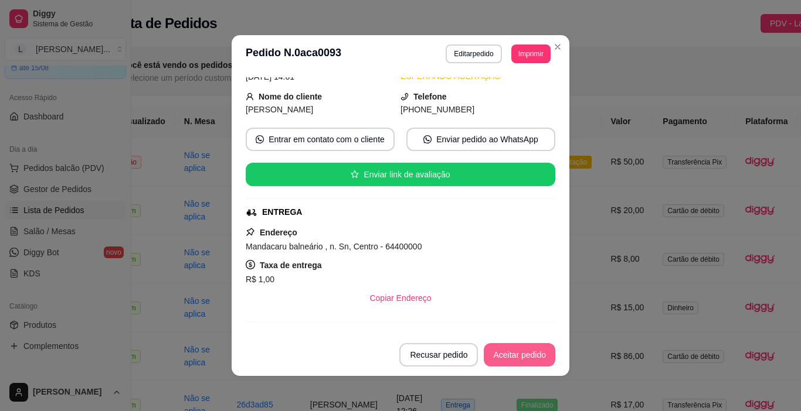
click at [506, 356] on button "Aceitar pedido" at bounding box center [518, 354] width 71 height 23
click at [505, 357] on button "Mover para preparo" at bounding box center [509, 354] width 91 height 23
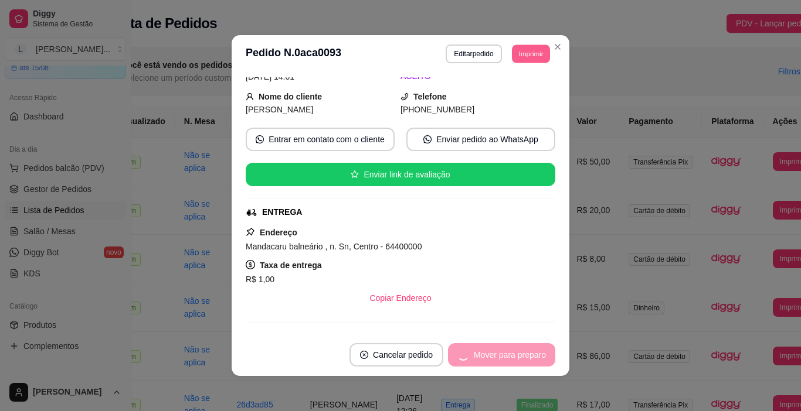
click at [526, 57] on button "Imprimir" at bounding box center [531, 54] width 38 height 18
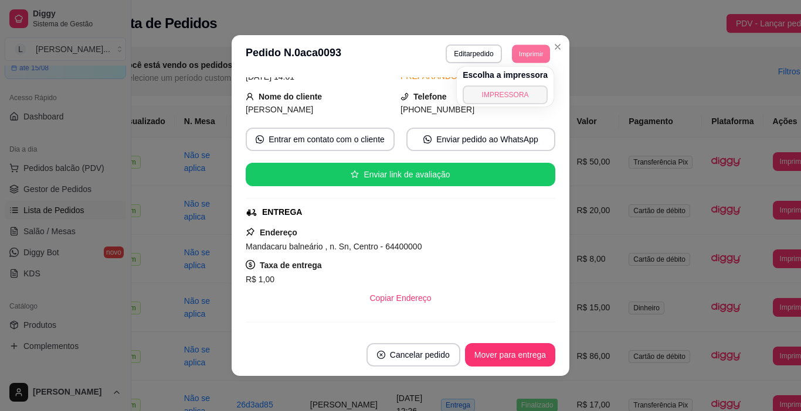
click at [506, 95] on button "IMPRESSORA" at bounding box center [504, 95] width 85 height 19
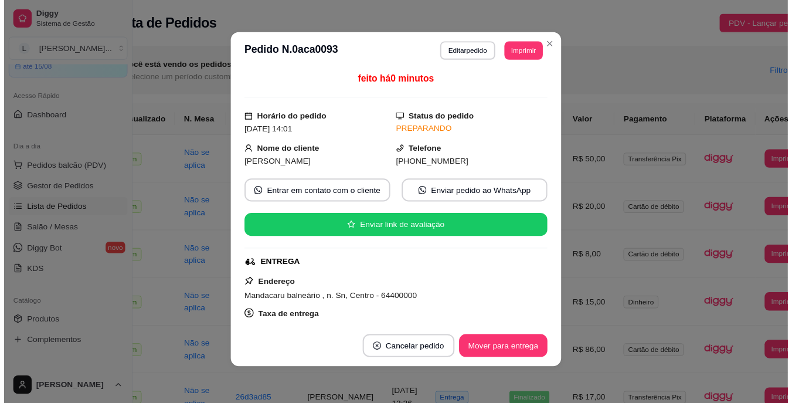
scroll to position [0, 0]
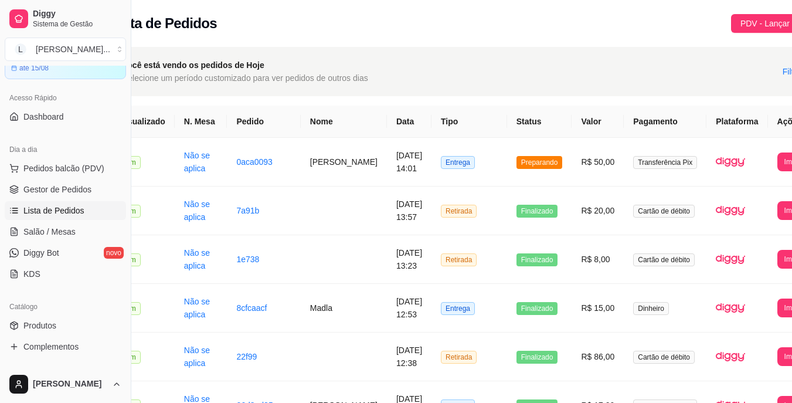
drag, startPoint x: 260, startPoint y: 165, endPoint x: 442, endPoint y: 39, distance: 222.0
click at [442, 39] on div "Lista de Pedidos PDV - Lançar pedido" at bounding box center [468, 20] width 752 height 40
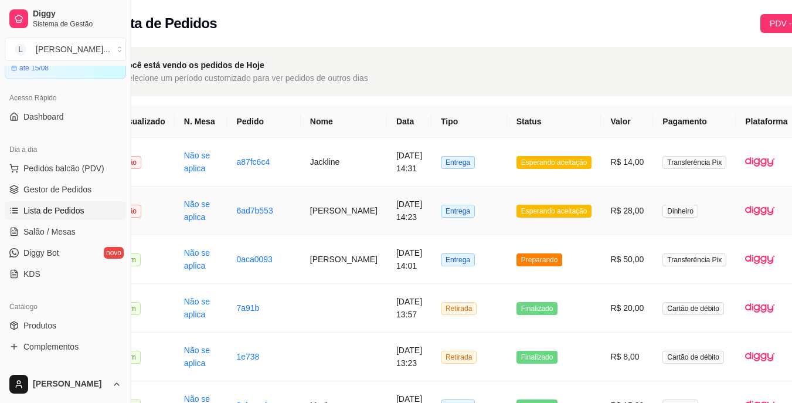
scroll to position [1, 39]
click at [258, 259] on link "0aca0093" at bounding box center [254, 258] width 36 height 9
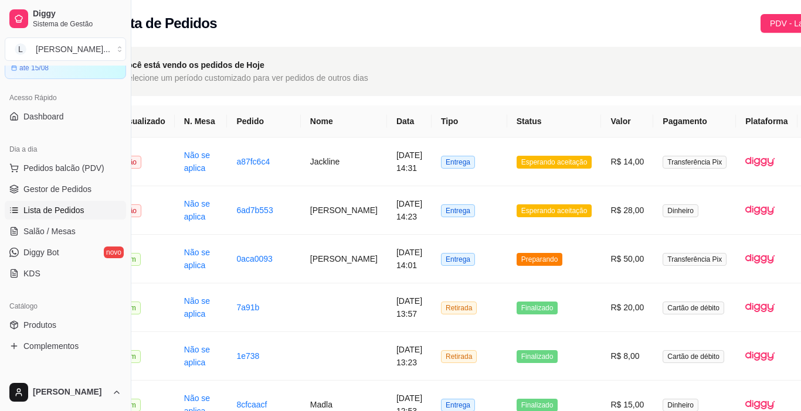
click at [521, 363] on button "Mover para entrega" at bounding box center [510, 354] width 90 height 23
click at [517, 362] on button "Mover para entrega" at bounding box center [510, 354] width 90 height 23
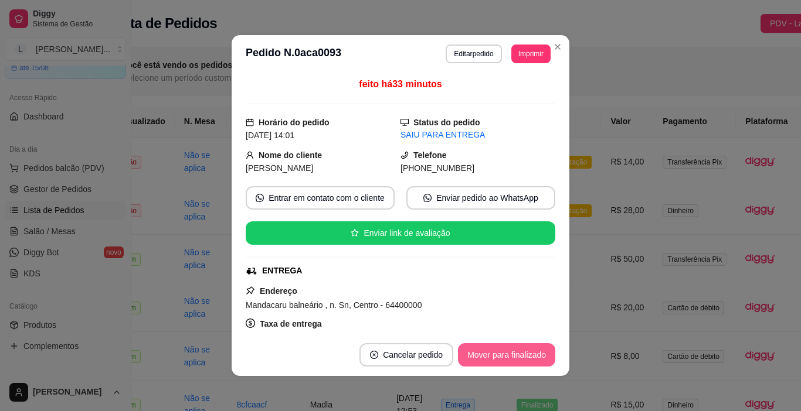
click at [517, 358] on button "Mover para finalizado" at bounding box center [506, 354] width 97 height 23
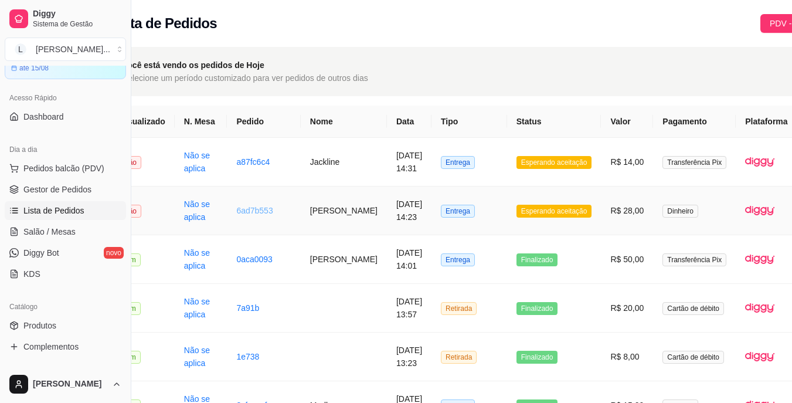
click at [265, 207] on link "6ad7b553" at bounding box center [254, 210] width 36 height 9
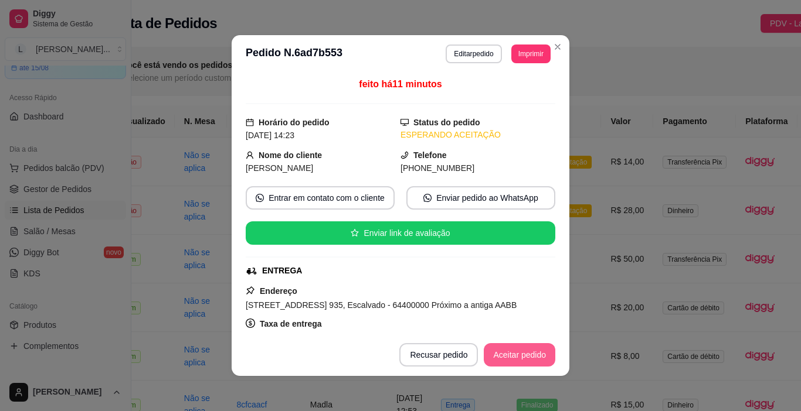
click at [525, 353] on button "Aceitar pedido" at bounding box center [518, 354] width 71 height 23
click at [525, 353] on button "Mover para preparo" at bounding box center [509, 354] width 91 height 23
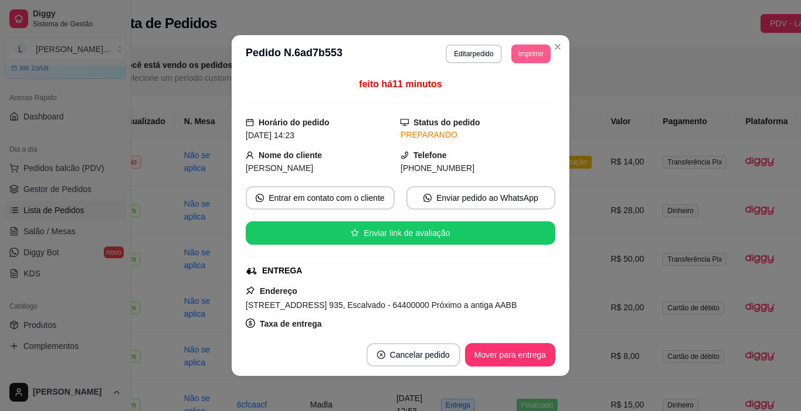
click at [528, 50] on button "Imprimir" at bounding box center [530, 54] width 39 height 19
click at [510, 94] on button "IMPRESSORA" at bounding box center [504, 95] width 85 height 19
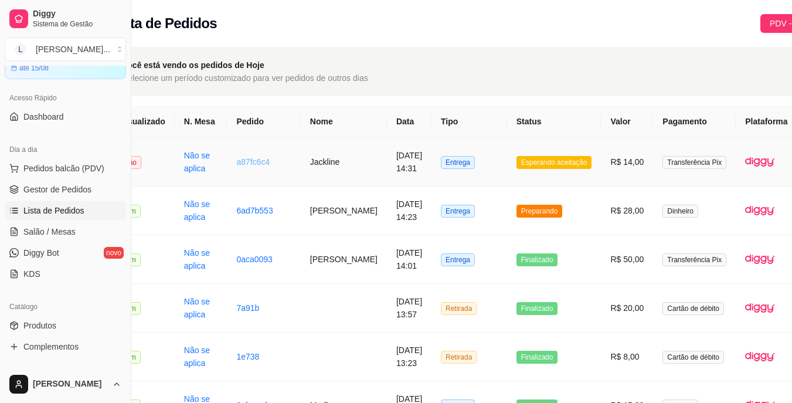
click at [257, 164] on link "a87fc6c4" at bounding box center [252, 161] width 33 height 9
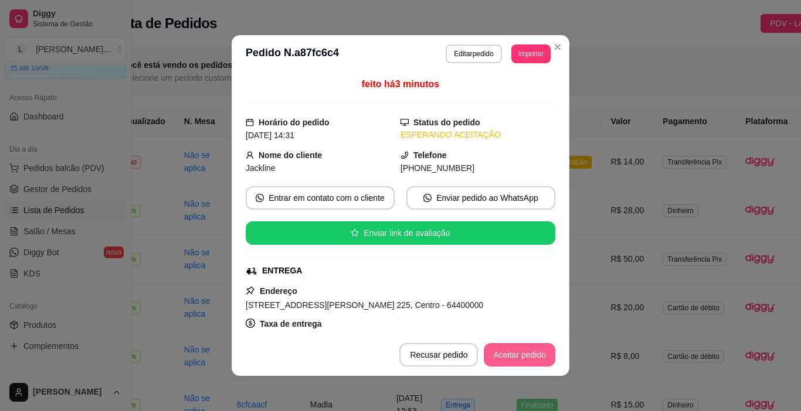
click at [506, 351] on button "Aceitar pedido" at bounding box center [518, 354] width 71 height 23
click at [506, 351] on button "Mover para preparo" at bounding box center [509, 354] width 91 height 23
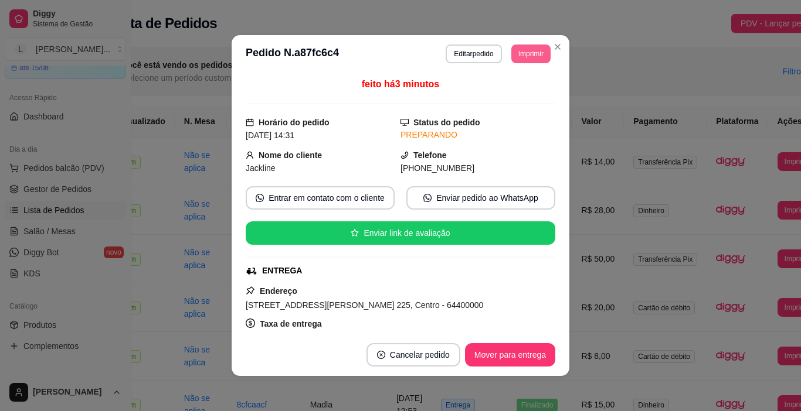
click at [526, 57] on button "Imprimir" at bounding box center [530, 54] width 39 height 19
click at [520, 94] on button "IMPRESSORA" at bounding box center [504, 95] width 85 height 19
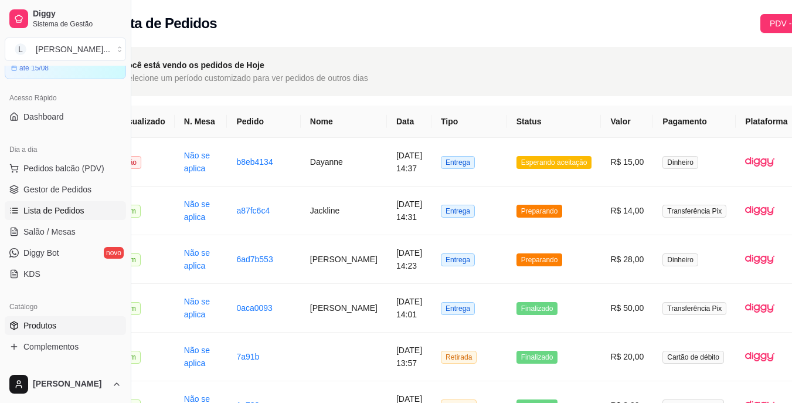
click at [59, 323] on link "Produtos" at bounding box center [65, 325] width 121 height 19
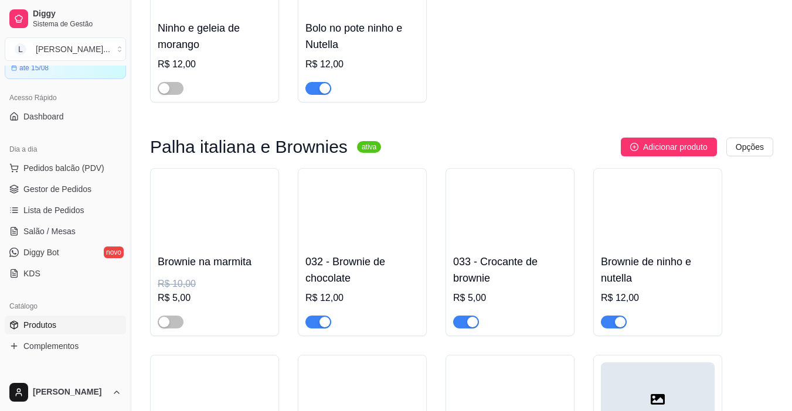
scroll to position [6866, 0]
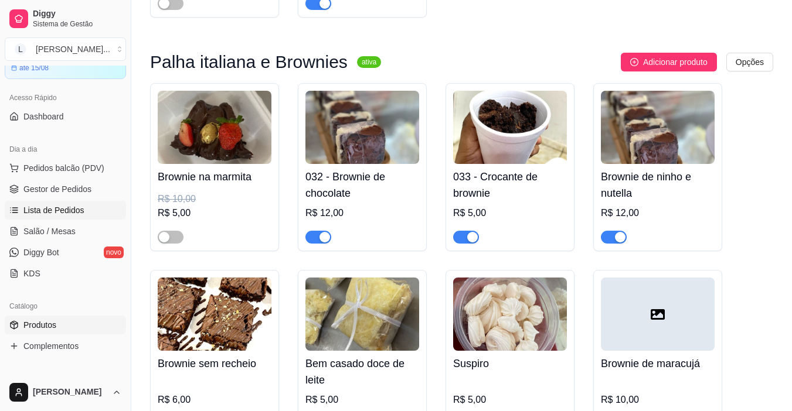
drag, startPoint x: 221, startPoint y: 135, endPoint x: 71, endPoint y: 209, distance: 167.2
click at [71, 209] on span "Lista de Pedidos" at bounding box center [53, 211] width 61 height 12
